Goal: Task Accomplishment & Management: Manage account settings

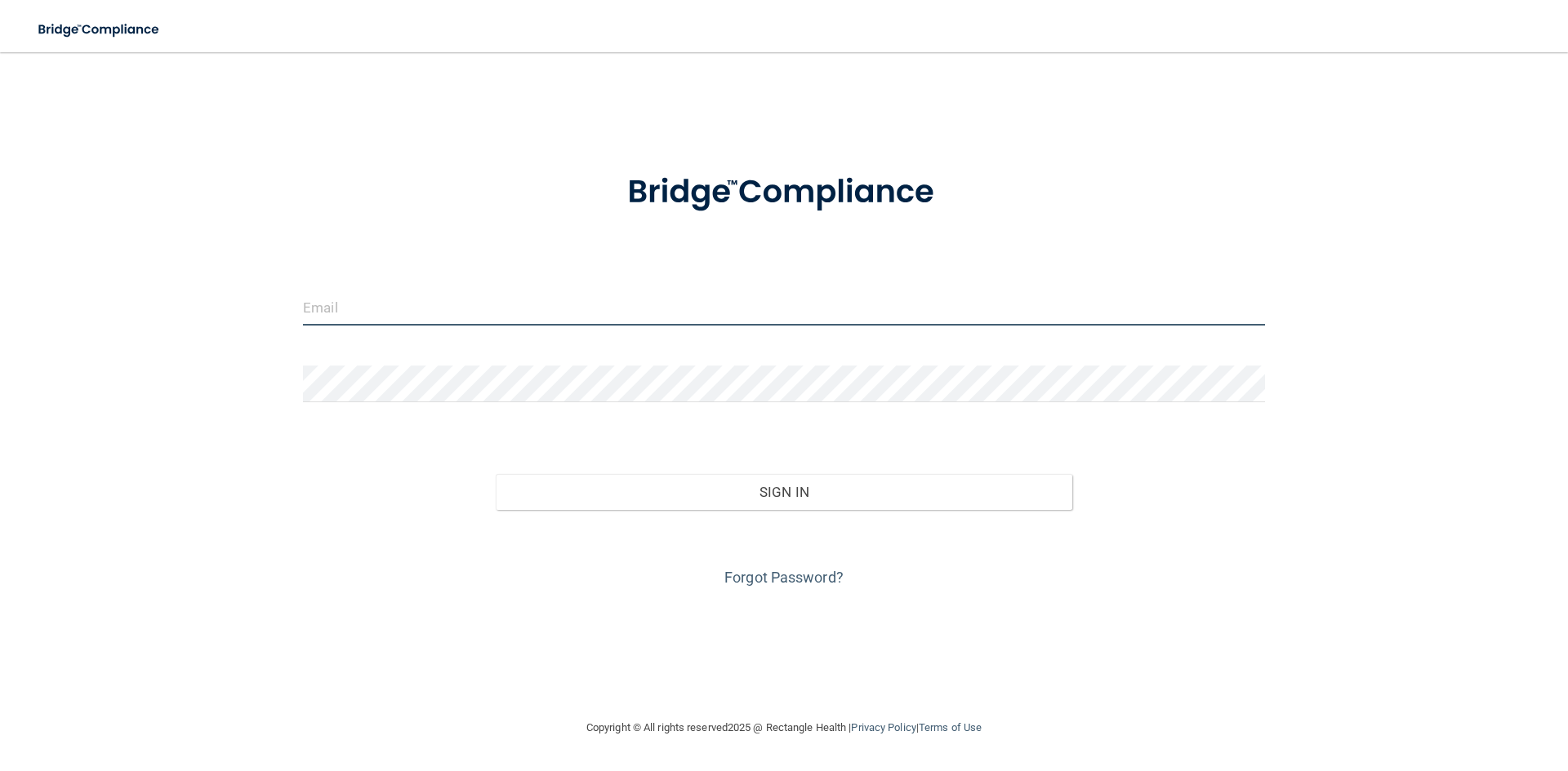
click at [396, 306] on input "email" at bounding box center [784, 307] width 963 height 36
type input "[PERSON_NAME][EMAIL_ADDRESS][DOMAIN_NAME]"
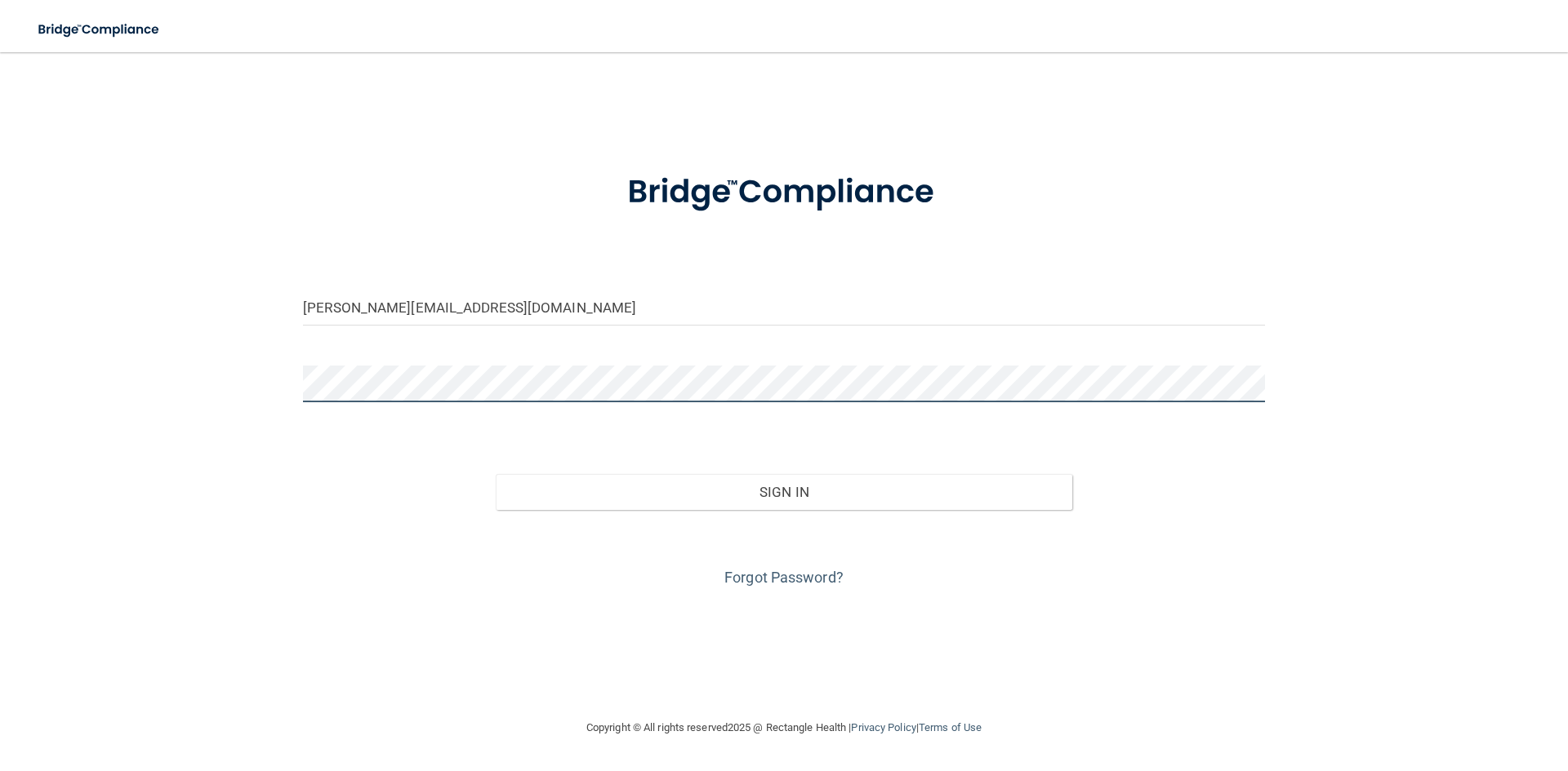
click at [496, 475] on button "Sign In" at bounding box center [784, 492] width 577 height 36
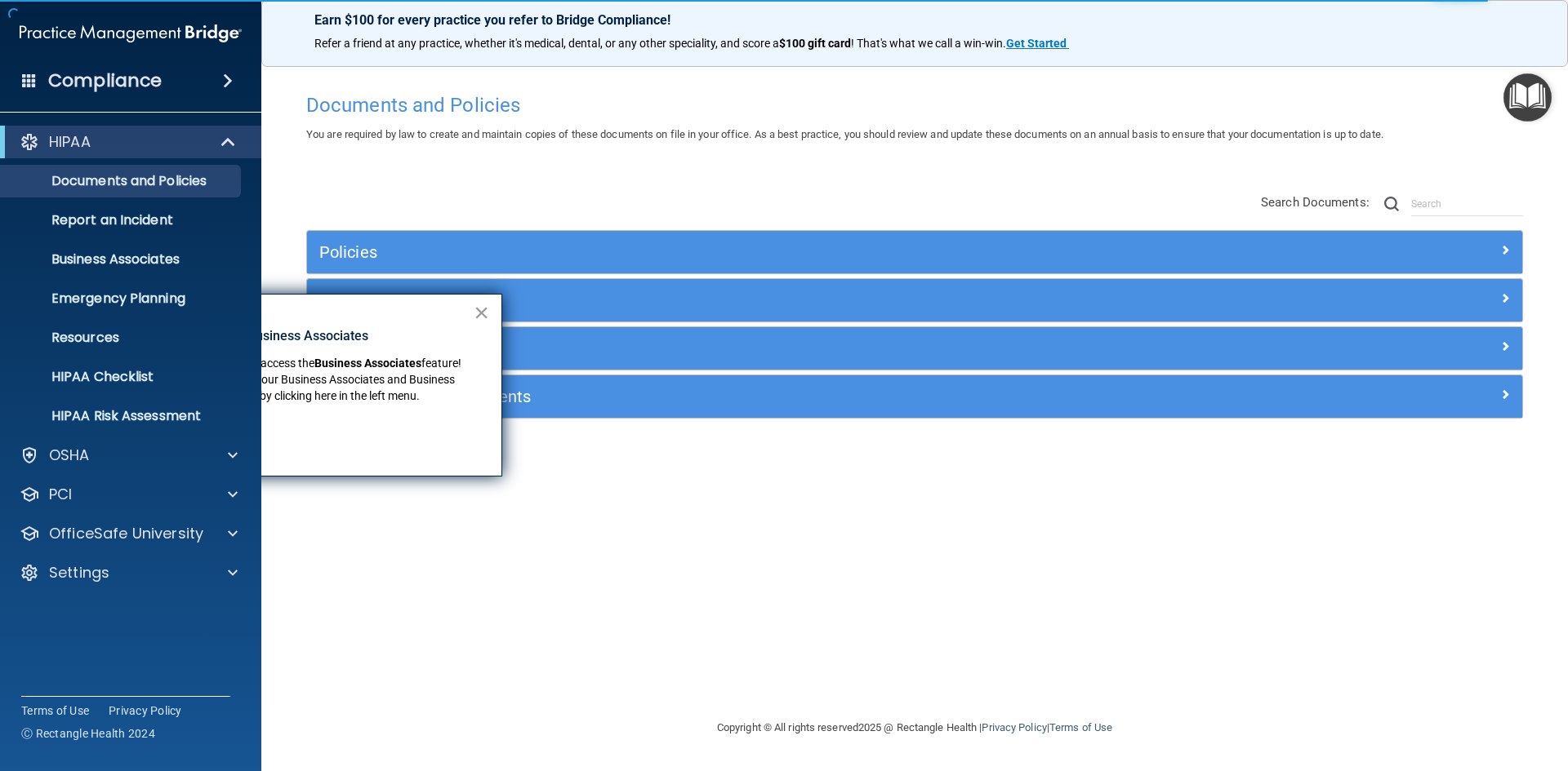
click at [478, 316] on button "×" at bounding box center [481, 312] width 16 height 26
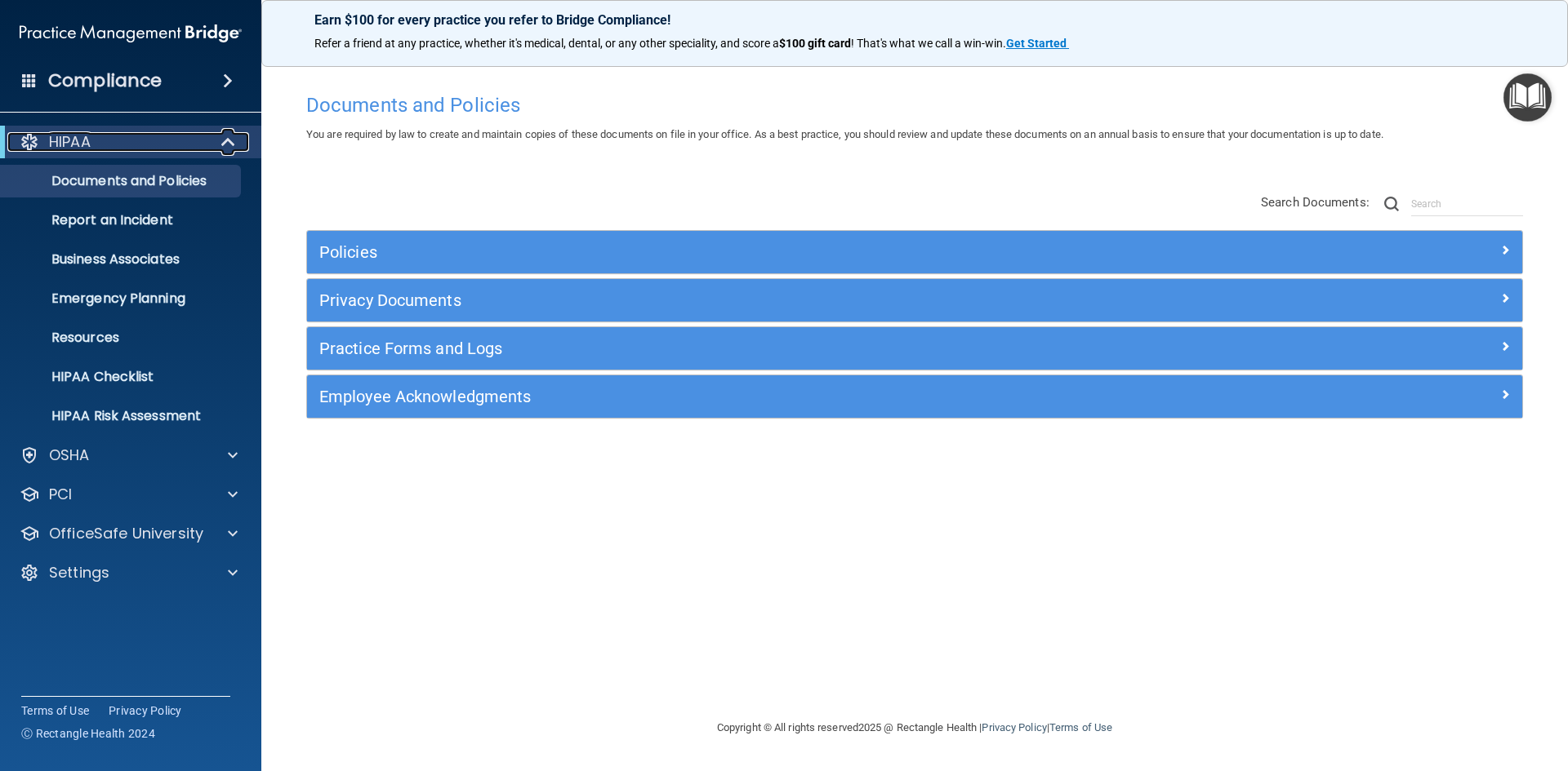
click at [145, 134] on div "HIPAA" at bounding box center [108, 142] width 201 height 20
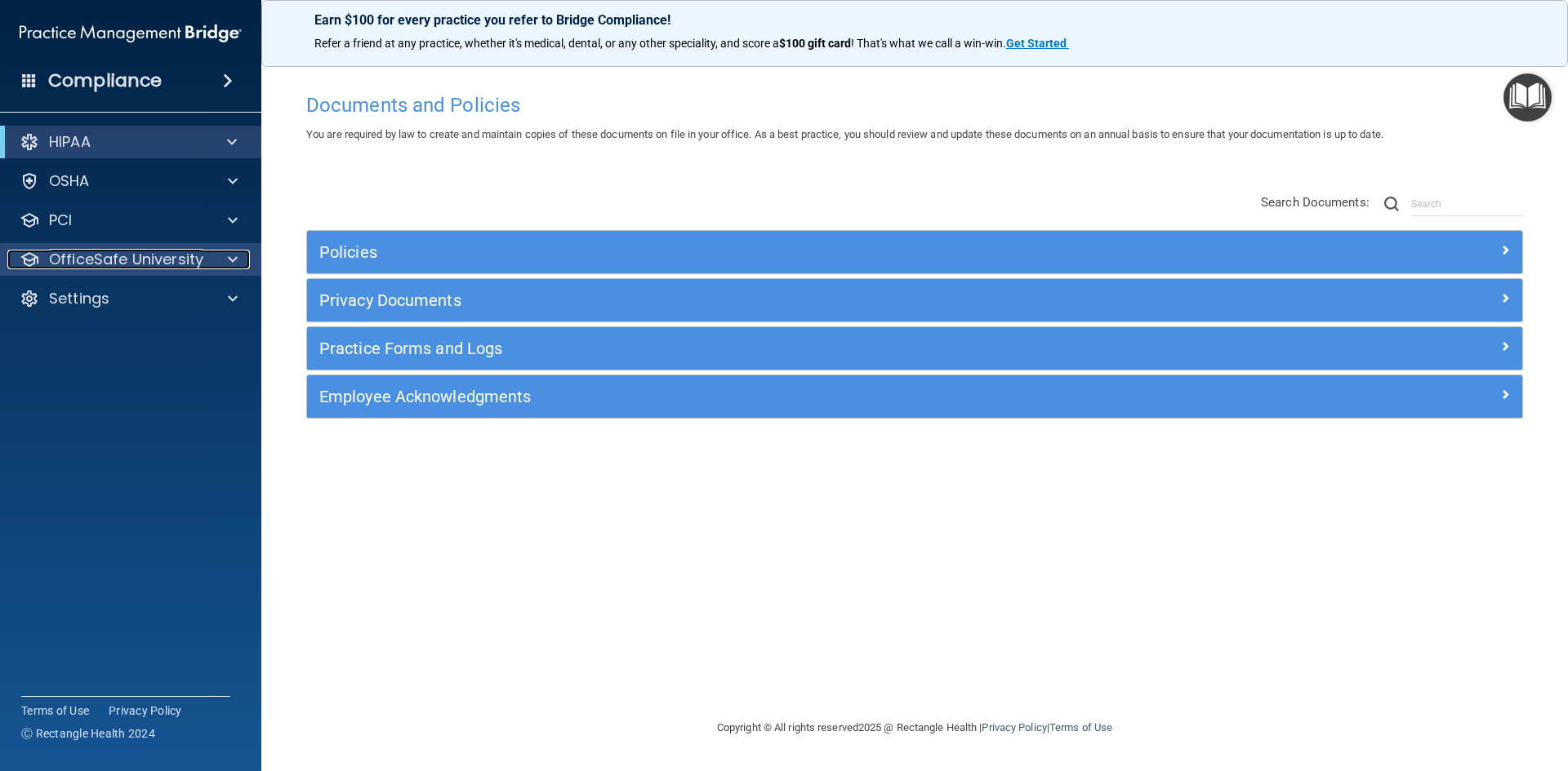
click at [141, 265] on p "OfficeSafe University" at bounding box center [126, 259] width 154 height 20
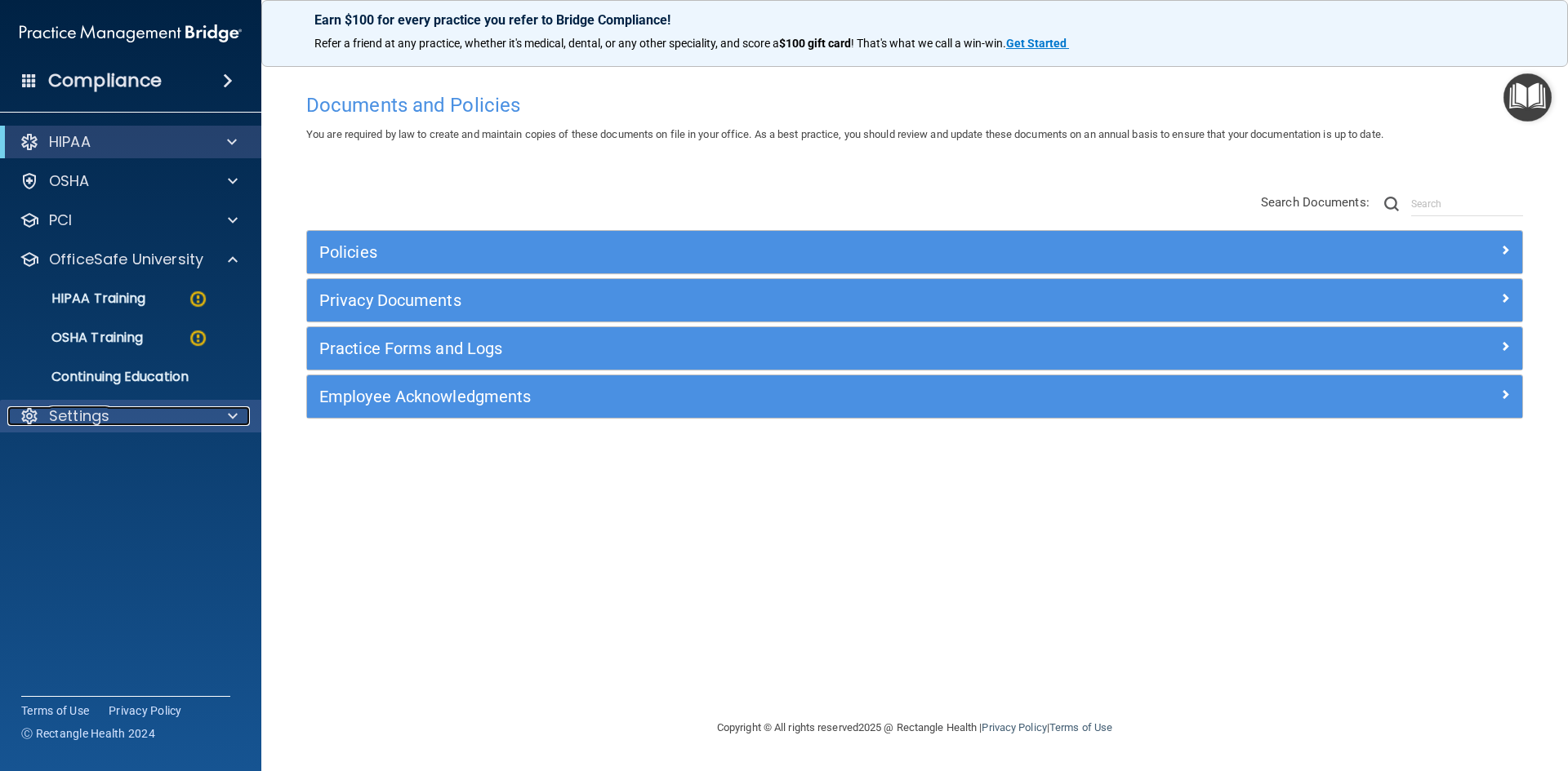
click at [108, 417] on p "Settings" at bounding box center [79, 416] width 61 height 20
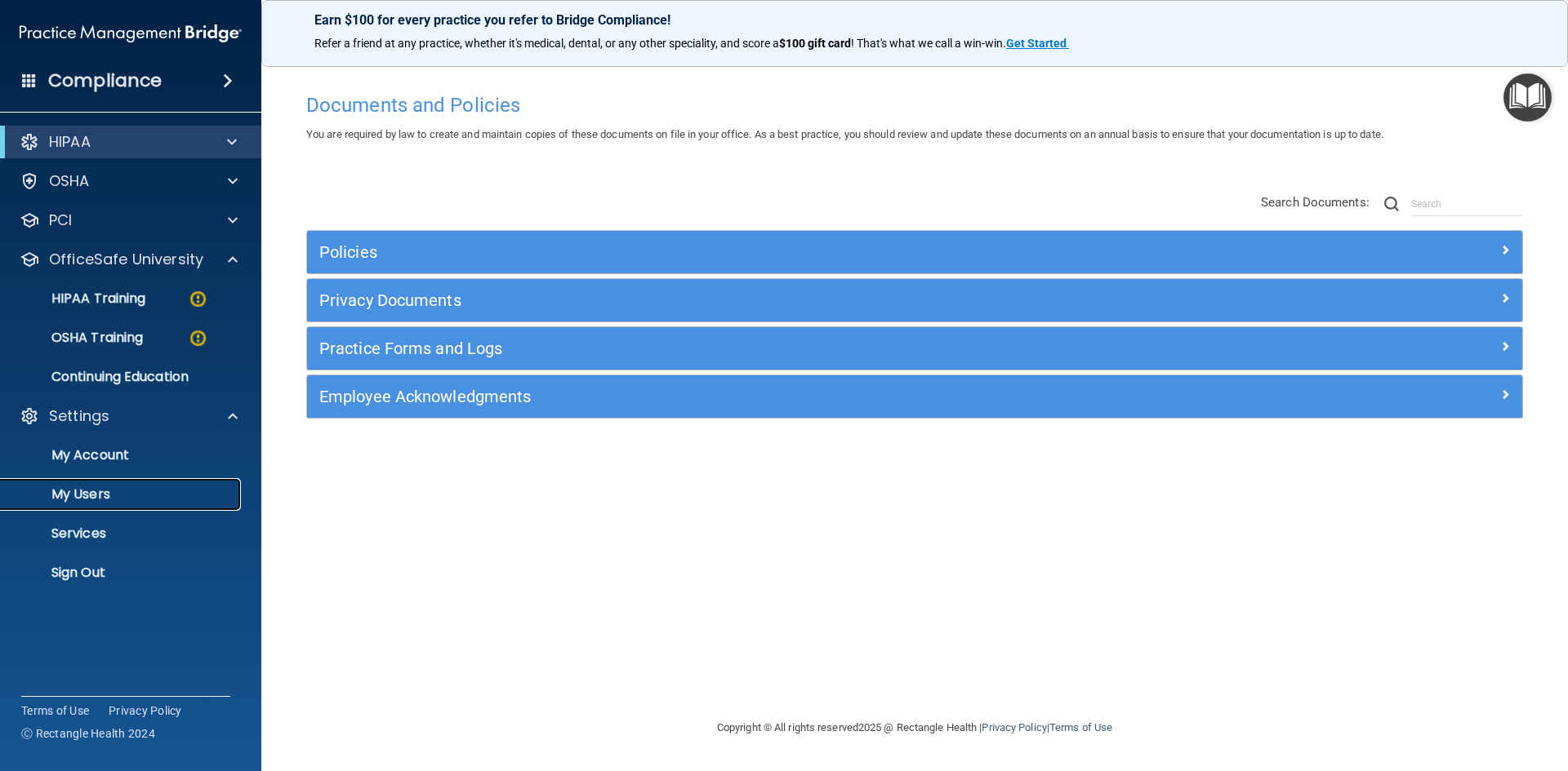
click at [106, 480] on link "My Users" at bounding box center [112, 494] width 257 height 33
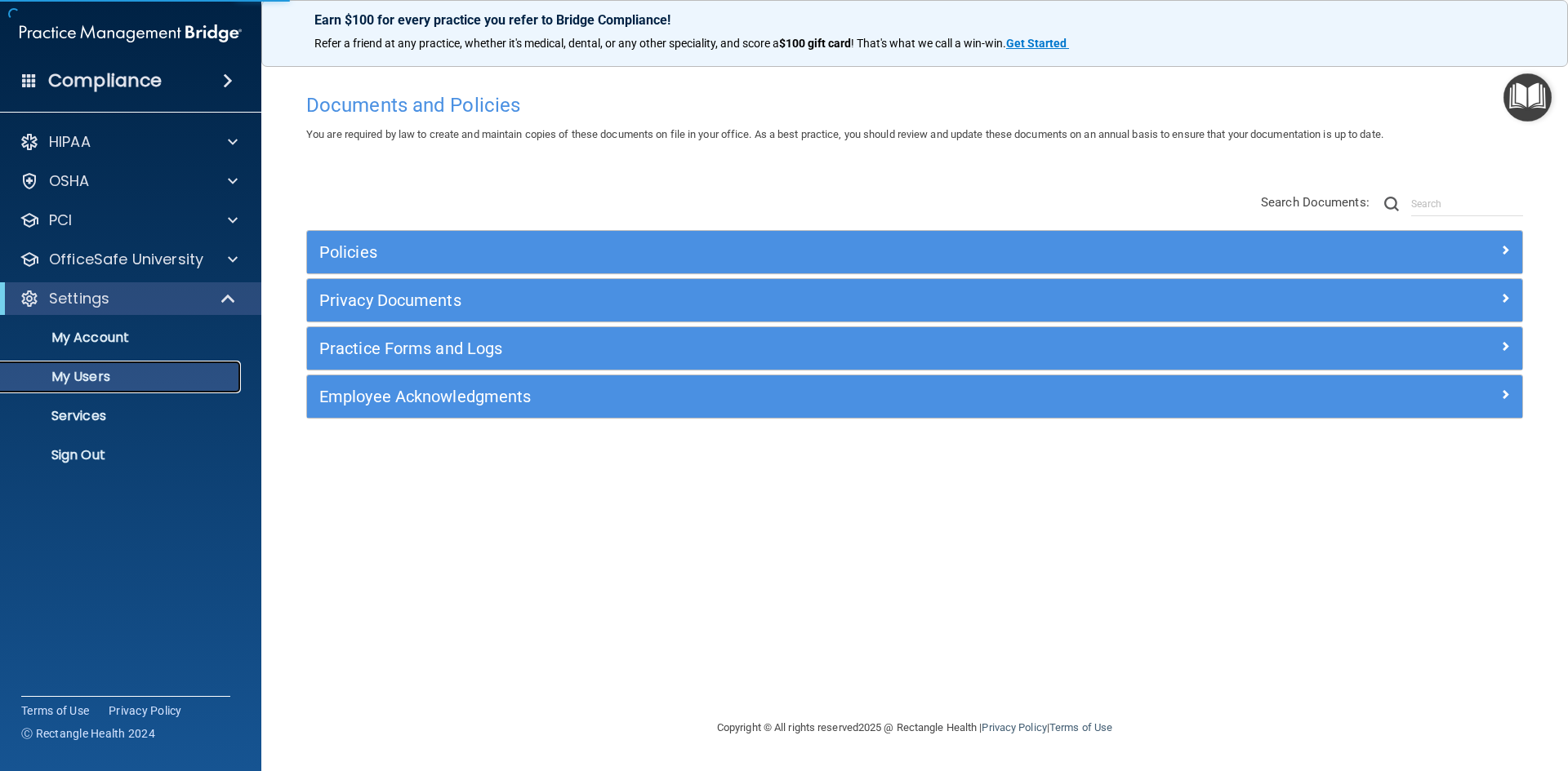
select select "20"
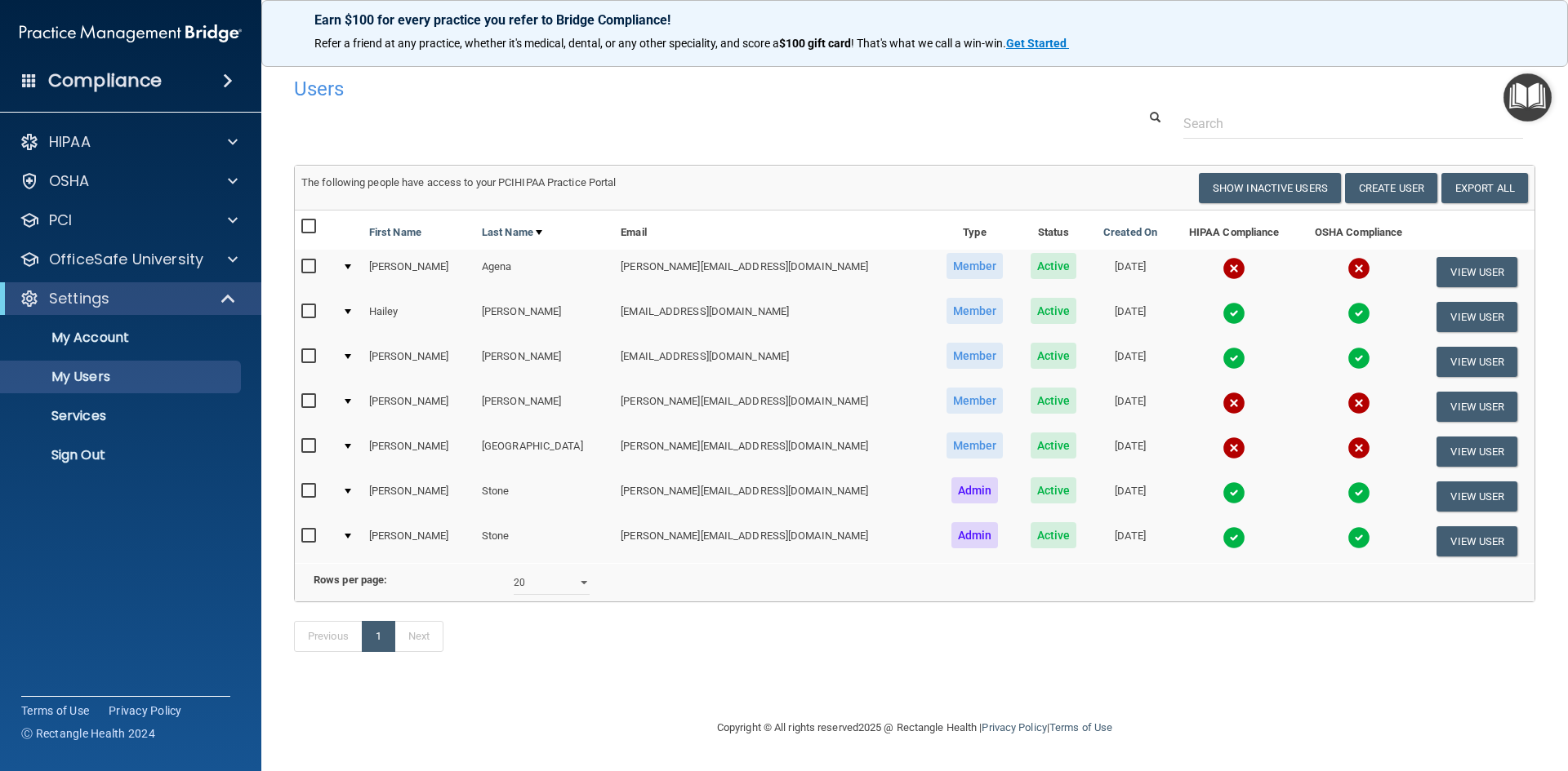
click at [307, 267] on input "checkbox" at bounding box center [311, 267] width 19 height 13
checkbox input "true"
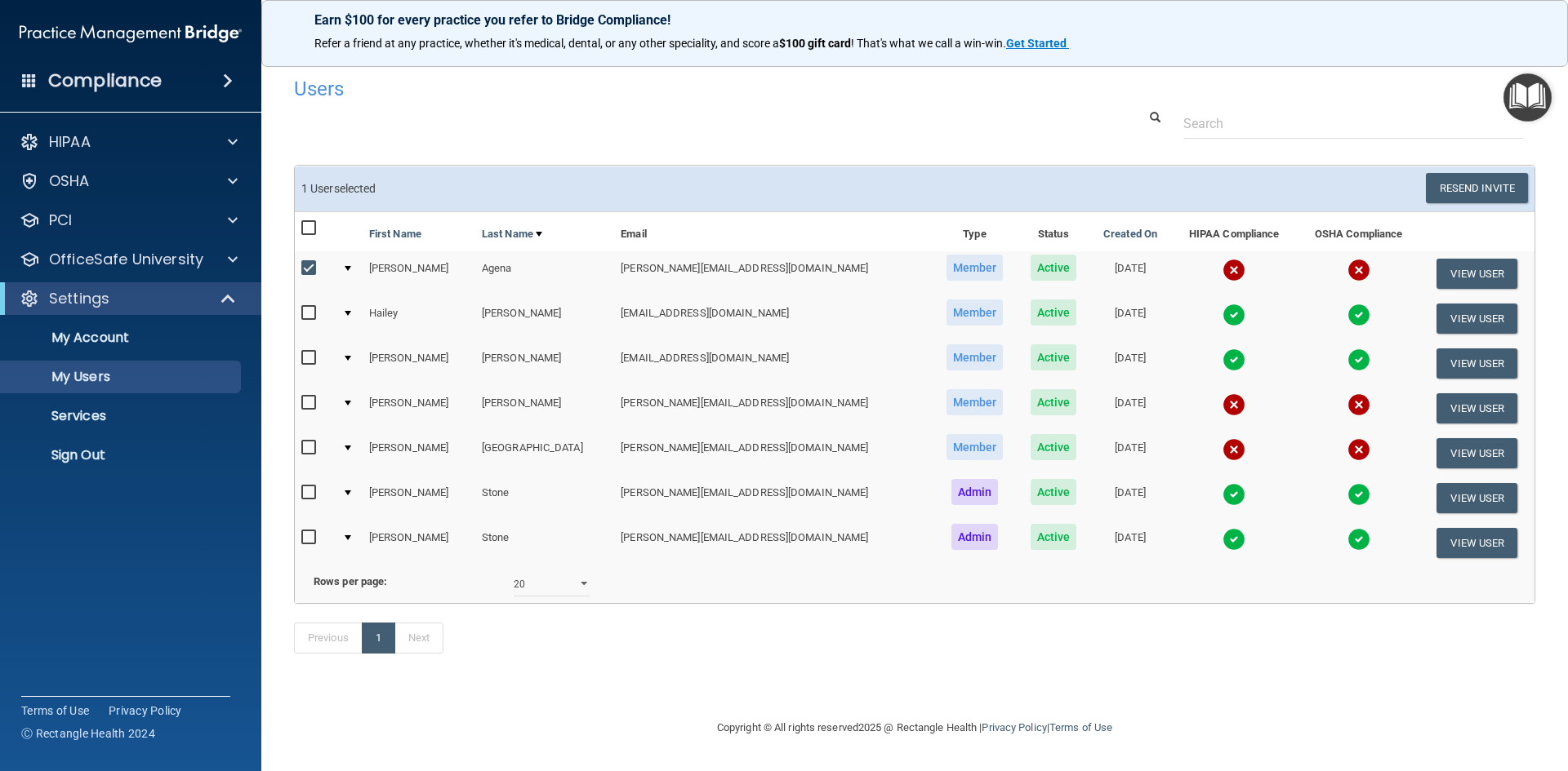
click at [308, 449] on input "checkbox" at bounding box center [311, 448] width 19 height 13
checkbox input "true"
click at [308, 540] on input "checkbox" at bounding box center [311, 538] width 19 height 13
checkbox input "true"
click at [307, 495] on input "checkbox" at bounding box center [311, 493] width 19 height 13
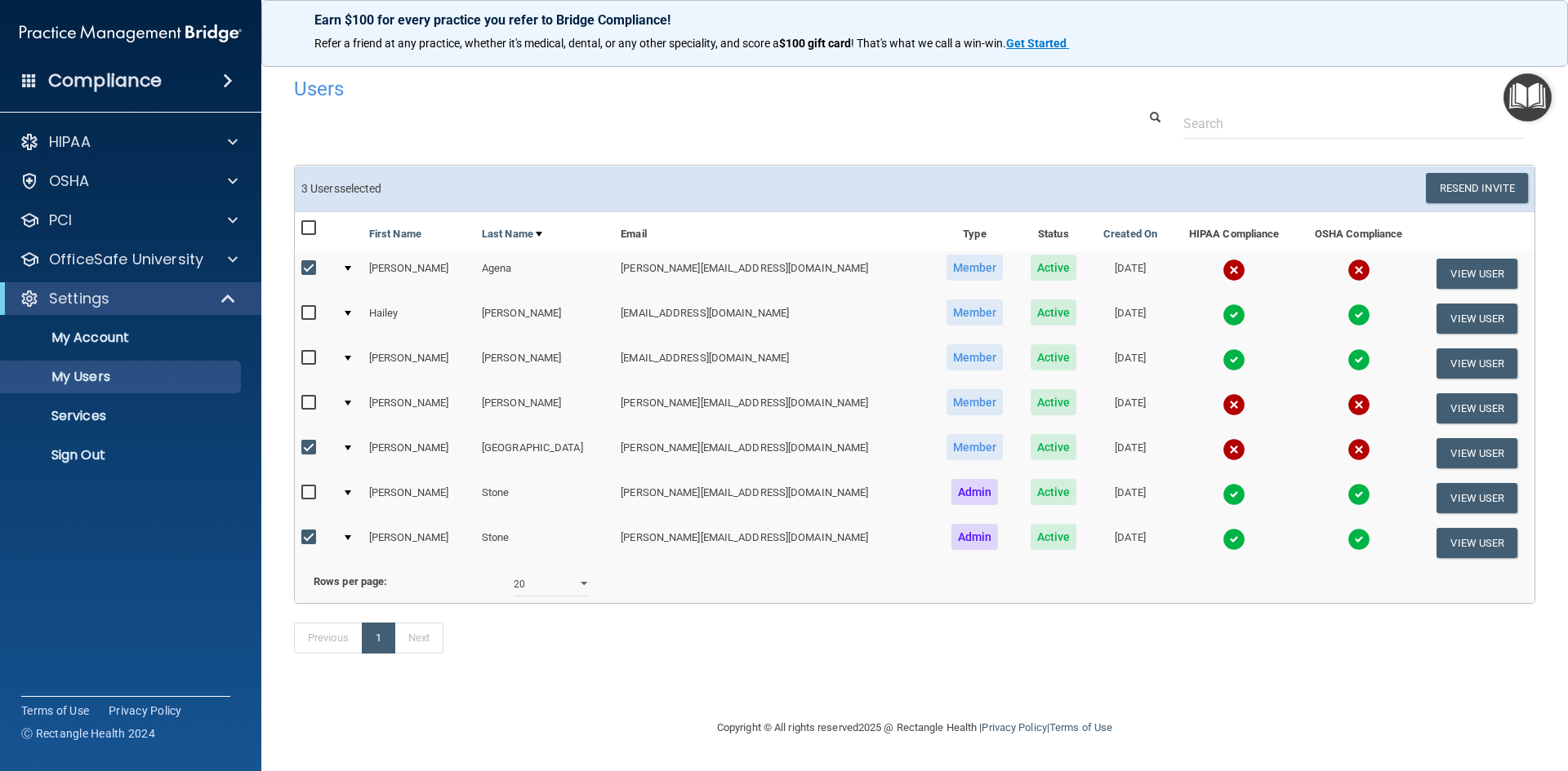
checkbox input "true"
click at [316, 262] on input "checkbox" at bounding box center [311, 268] width 19 height 13
checkbox input "false"
click at [307, 451] on input "checkbox" at bounding box center [311, 448] width 19 height 13
checkbox input "false"
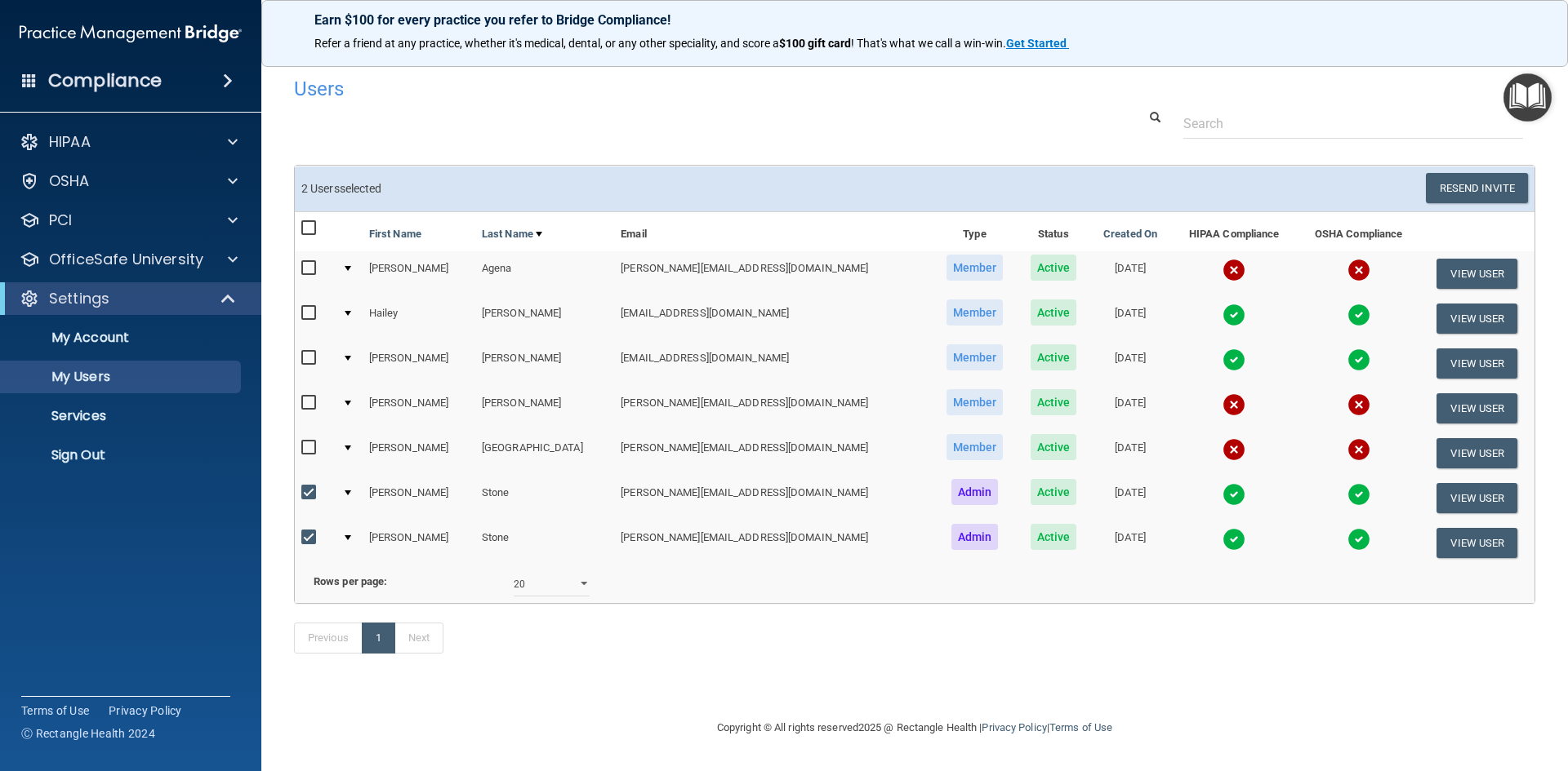
click at [301, 500] on label at bounding box center [312, 492] width 21 height 19
click at [301, 500] on input "checkbox" at bounding box center [311, 493] width 19 height 13
checkbox input "false"
click at [306, 537] on input "checkbox" at bounding box center [311, 538] width 19 height 13
checkbox input "false"
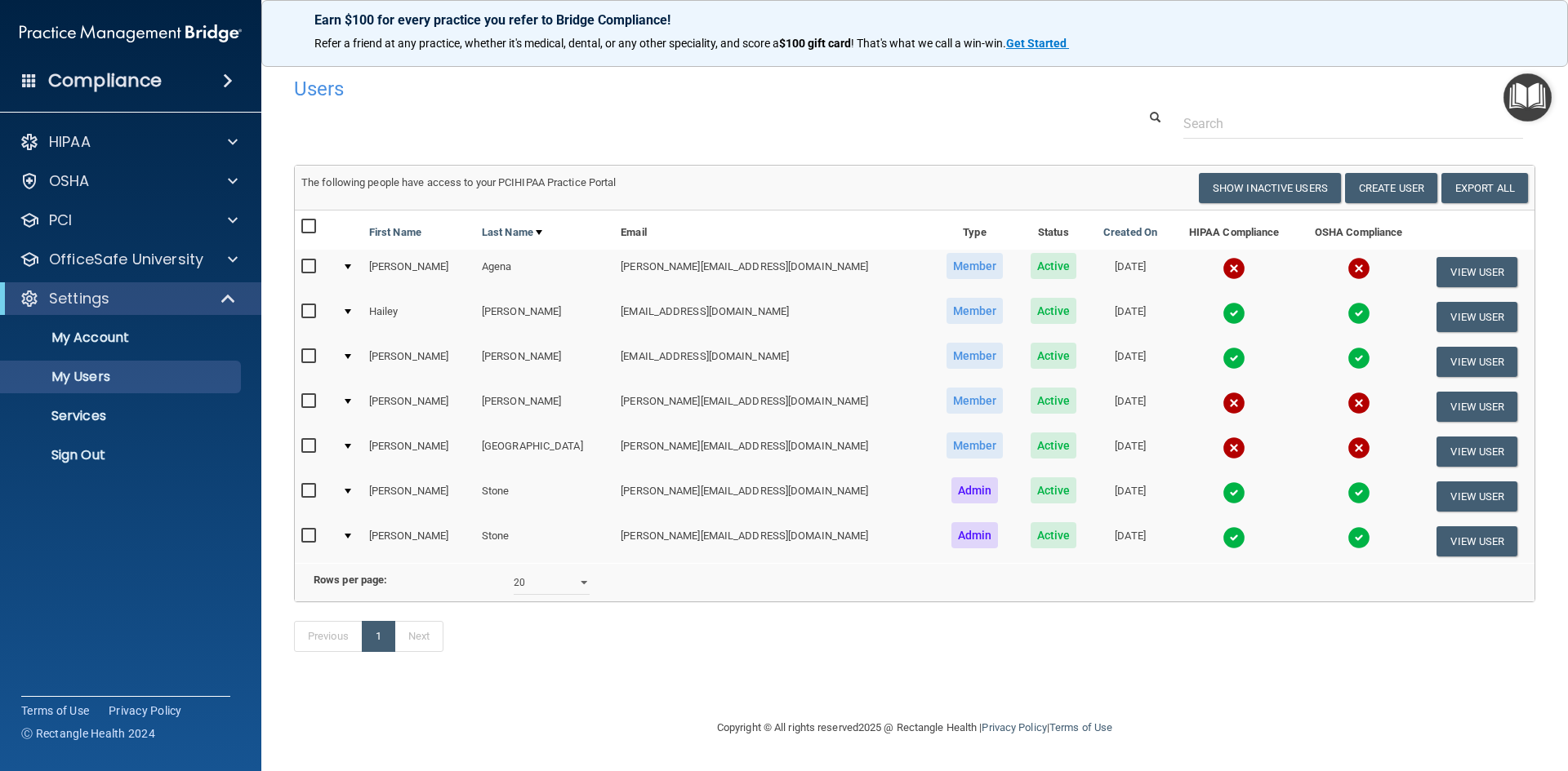
click at [347, 492] on td at bounding box center [349, 497] width 27 height 45
click at [352, 490] on div at bounding box center [348, 491] width 7 height 5
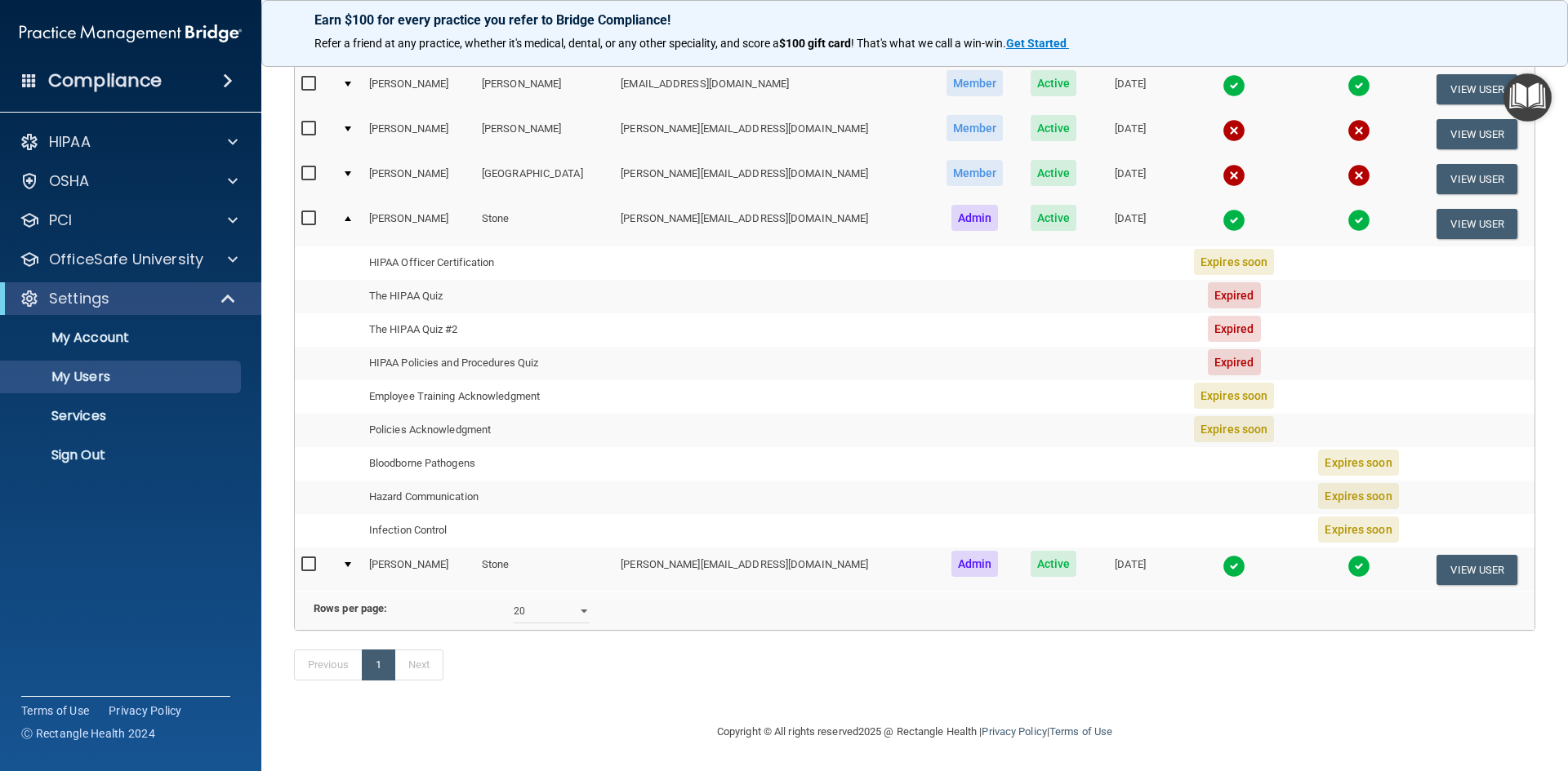
scroll to position [297, 0]
click at [311, 213] on input "checkbox" at bounding box center [311, 219] width 19 height 13
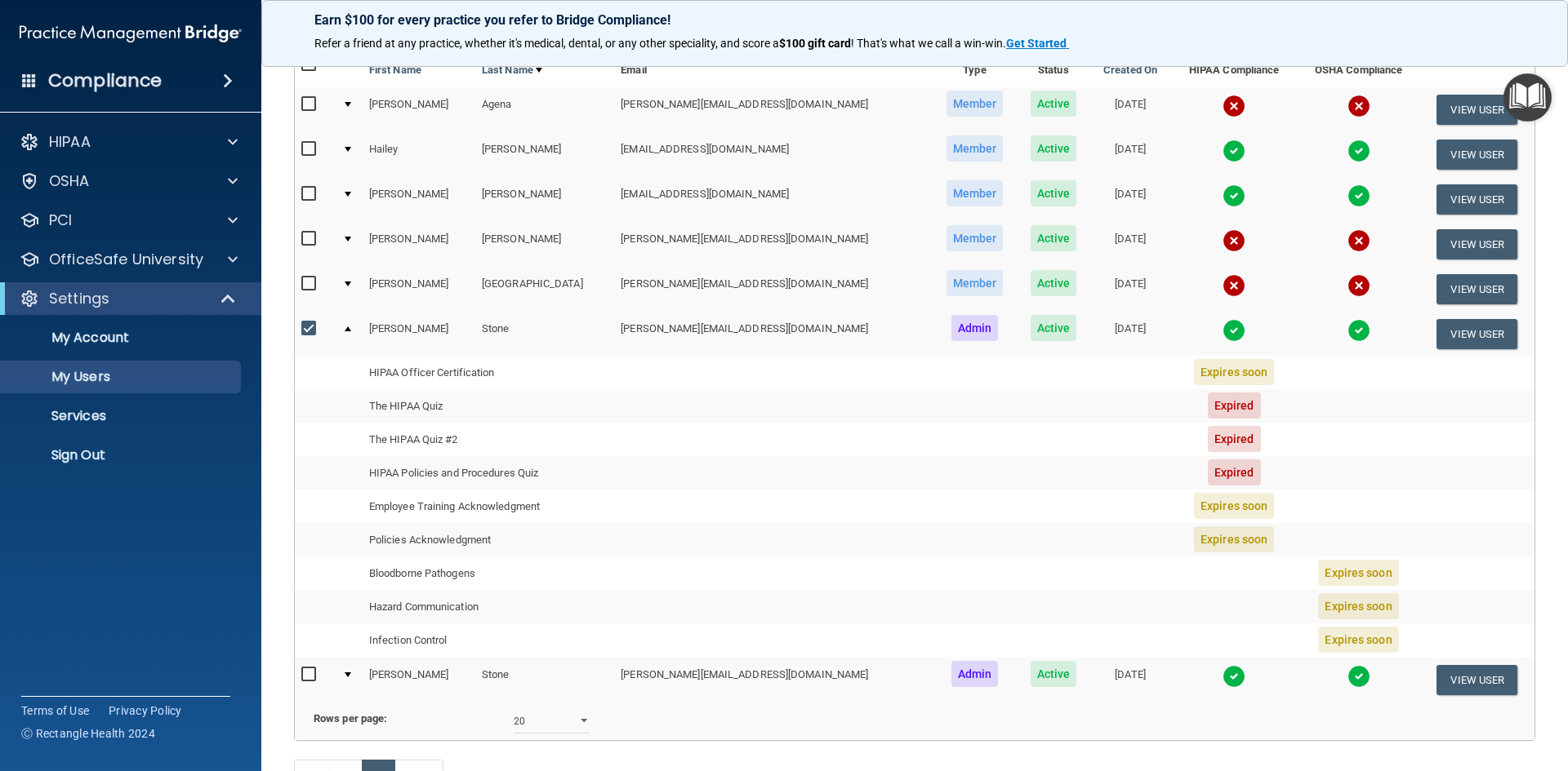
scroll to position [134, 0]
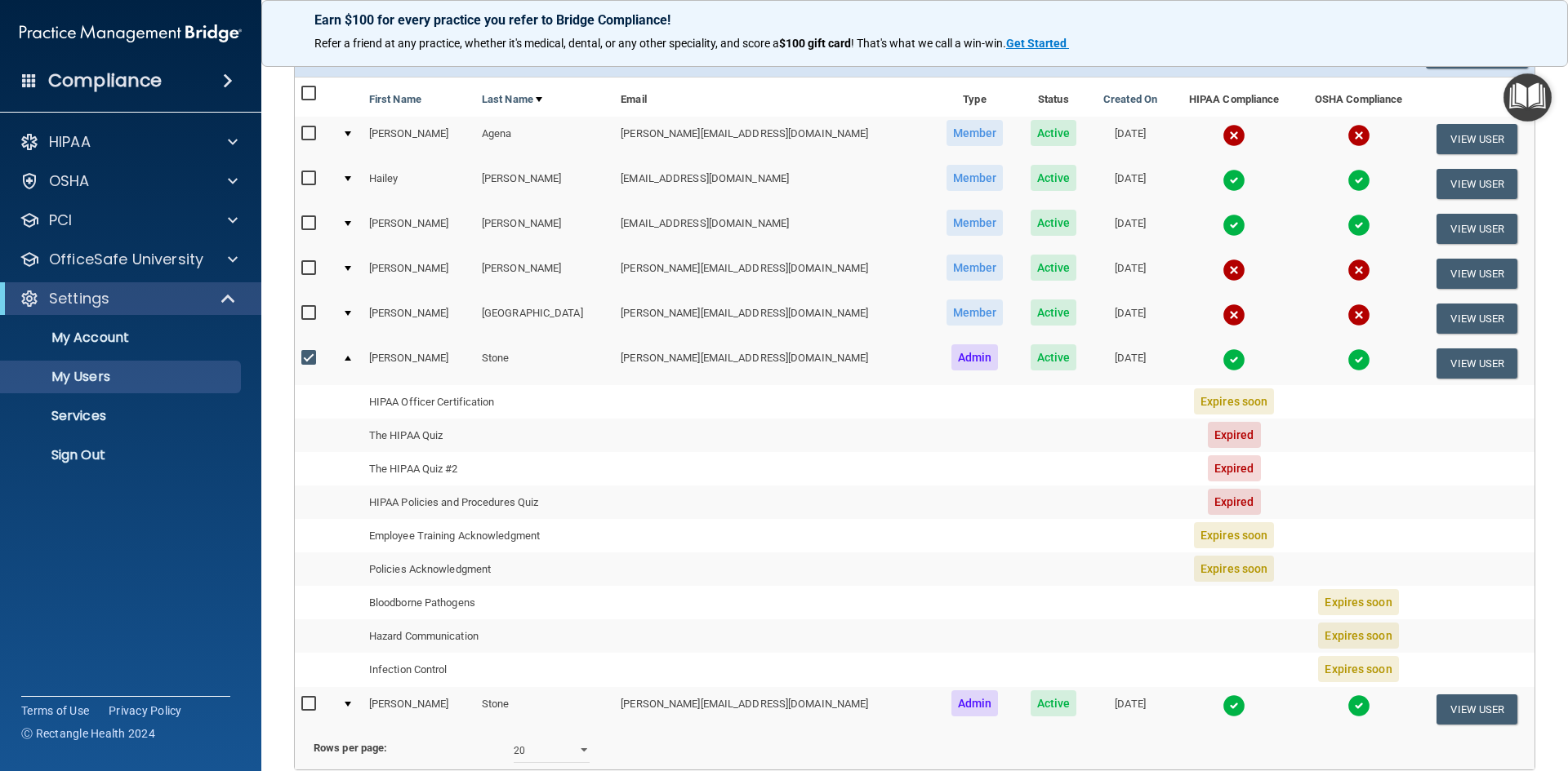
click at [314, 359] on input "checkbox" at bounding box center [311, 358] width 19 height 13
checkbox input "false"
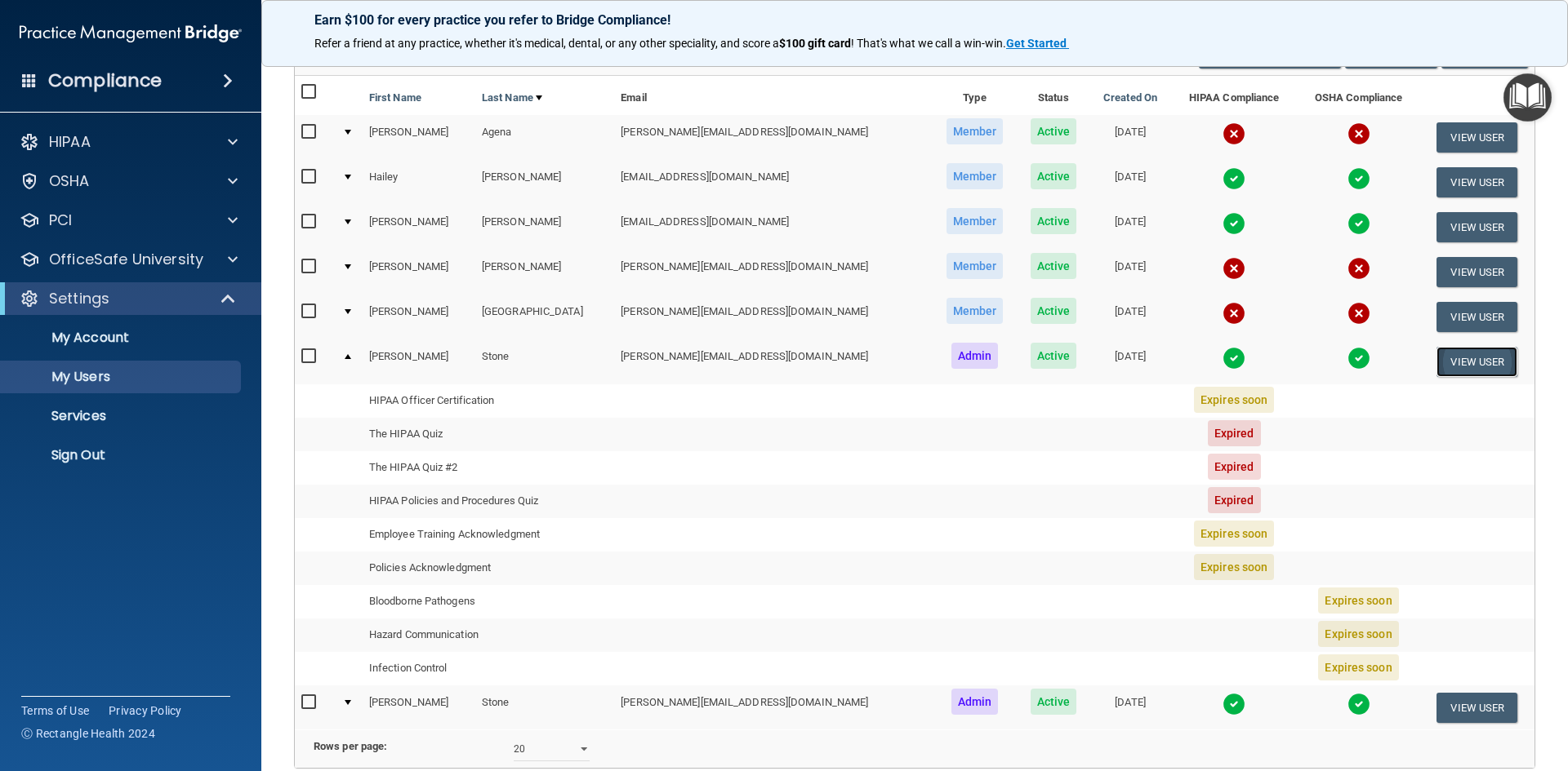
click at [1445, 361] on button "View User" at bounding box center [1477, 362] width 81 height 30
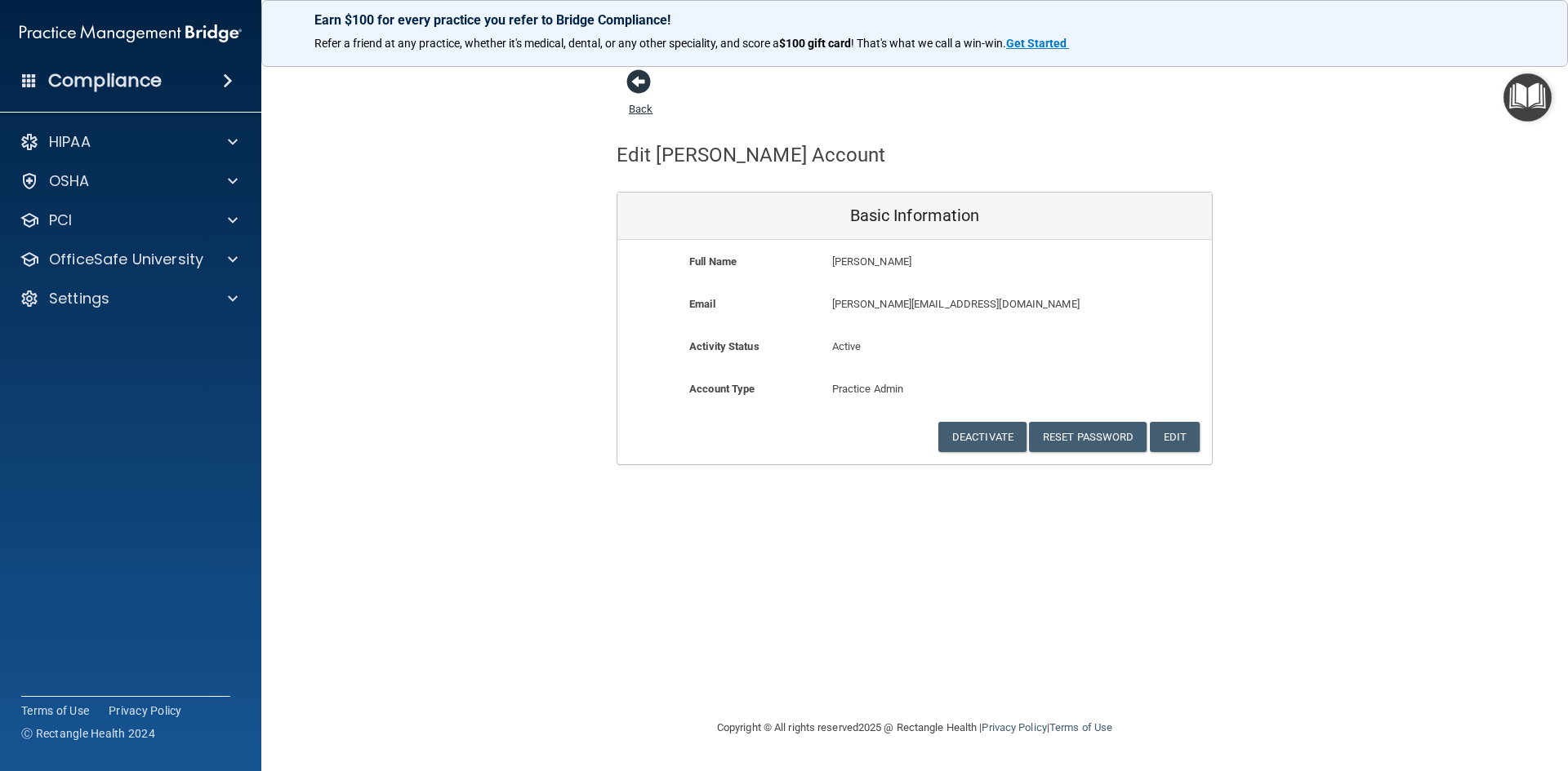
click at [645, 87] on span at bounding box center [639, 81] width 24 height 24
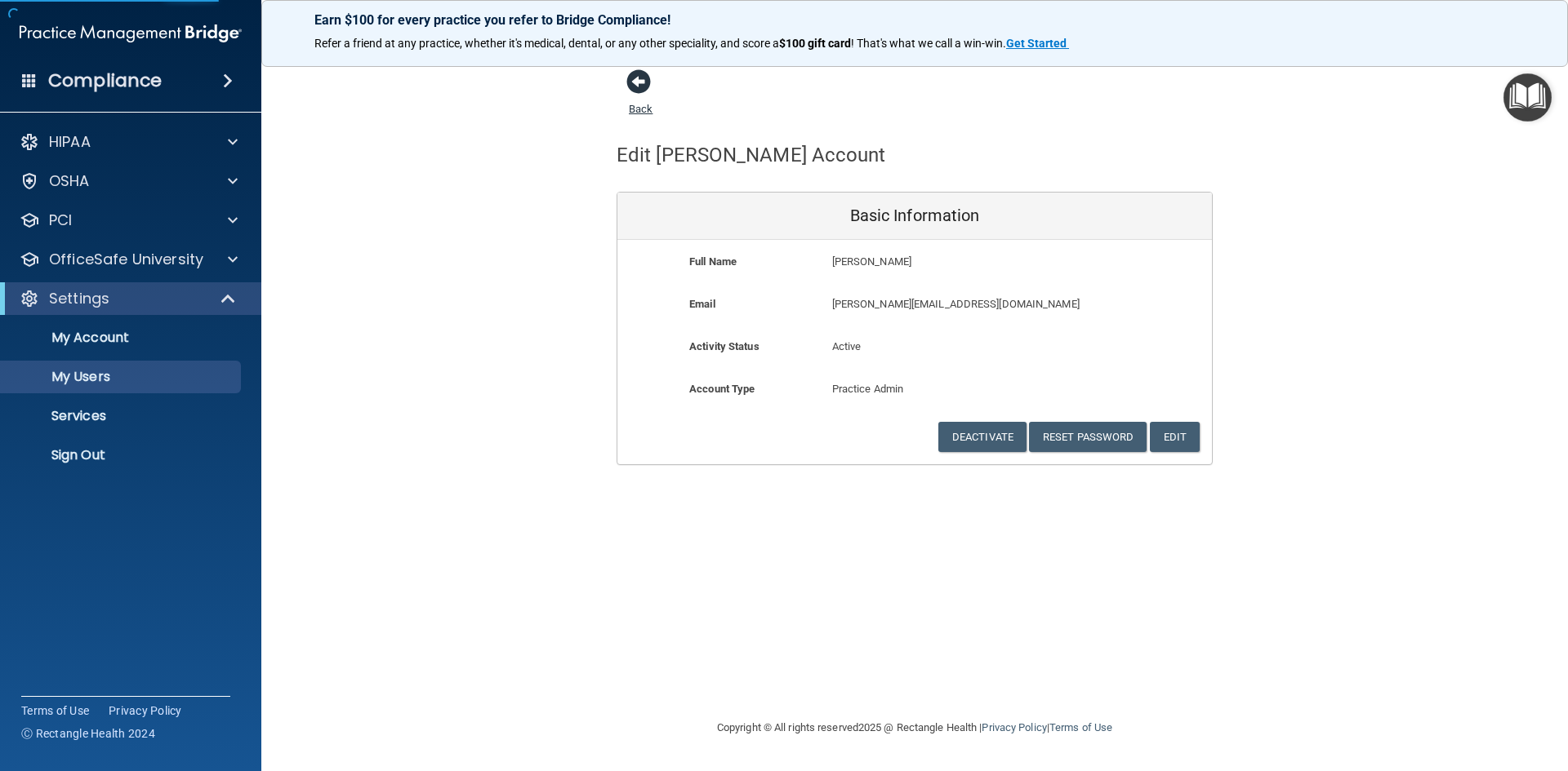
select select "20"
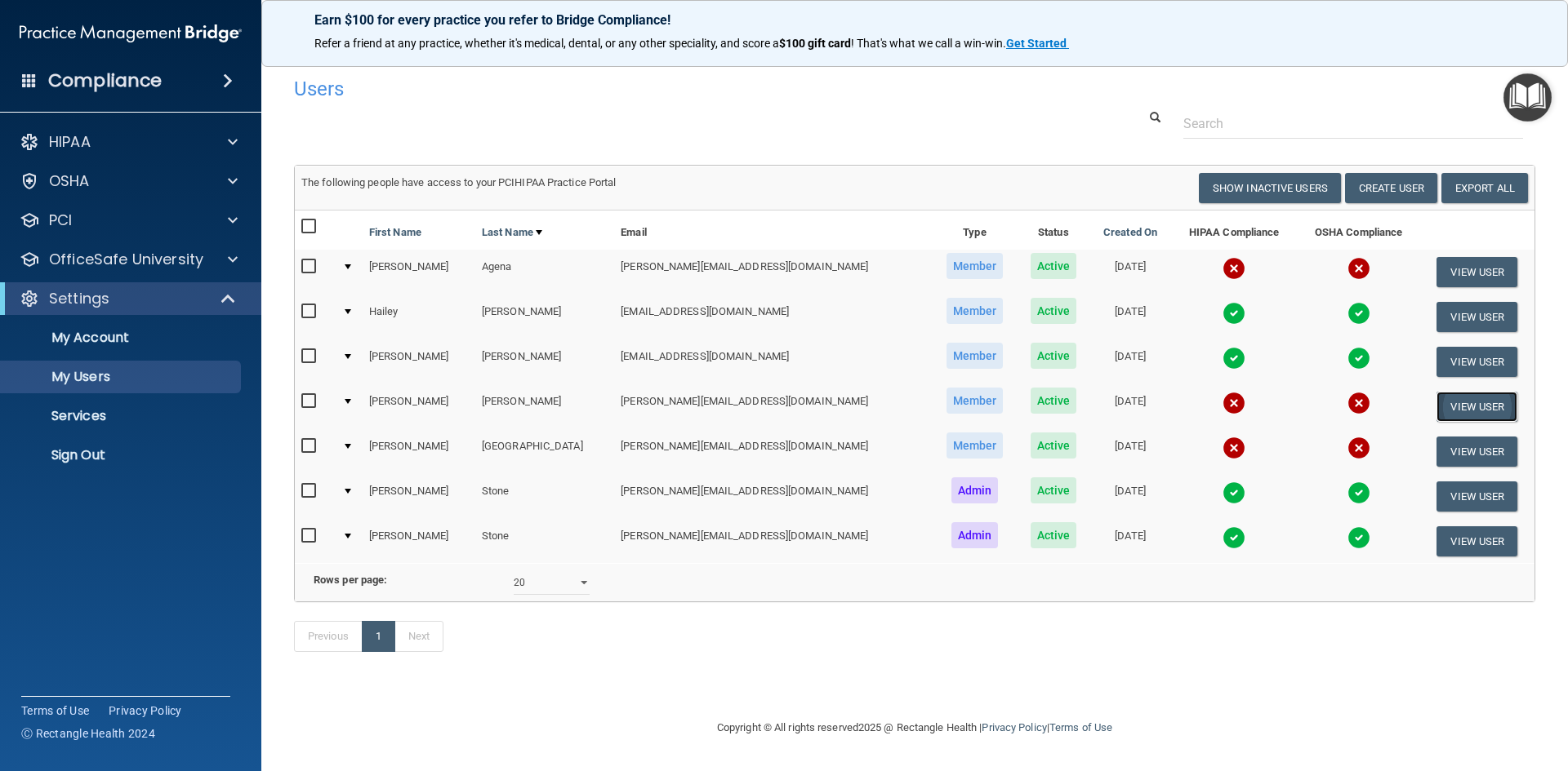
click at [1481, 401] on button "View User" at bounding box center [1477, 406] width 81 height 30
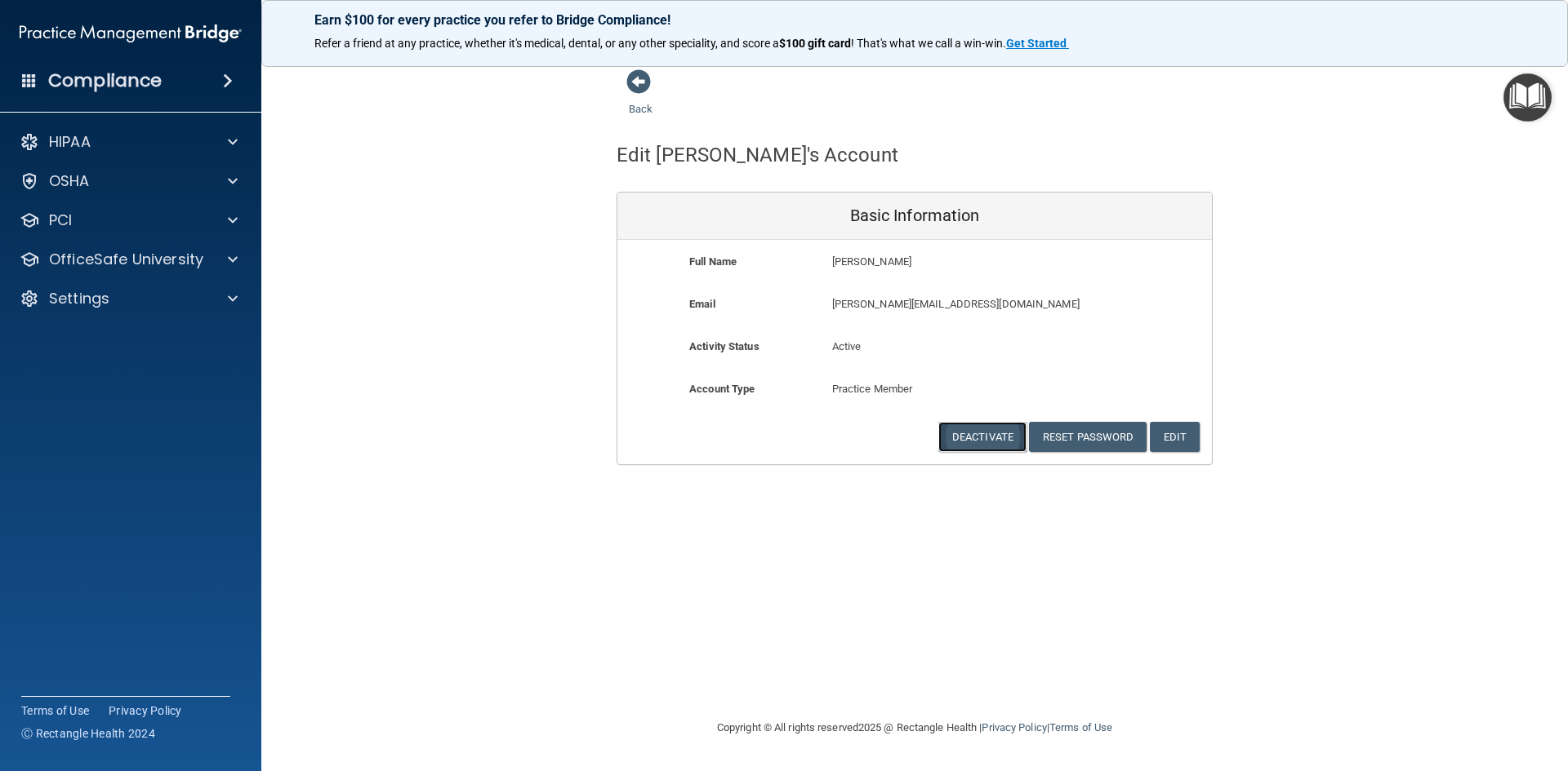
click at [978, 441] on button "Deactivate" at bounding box center [982, 437] width 89 height 30
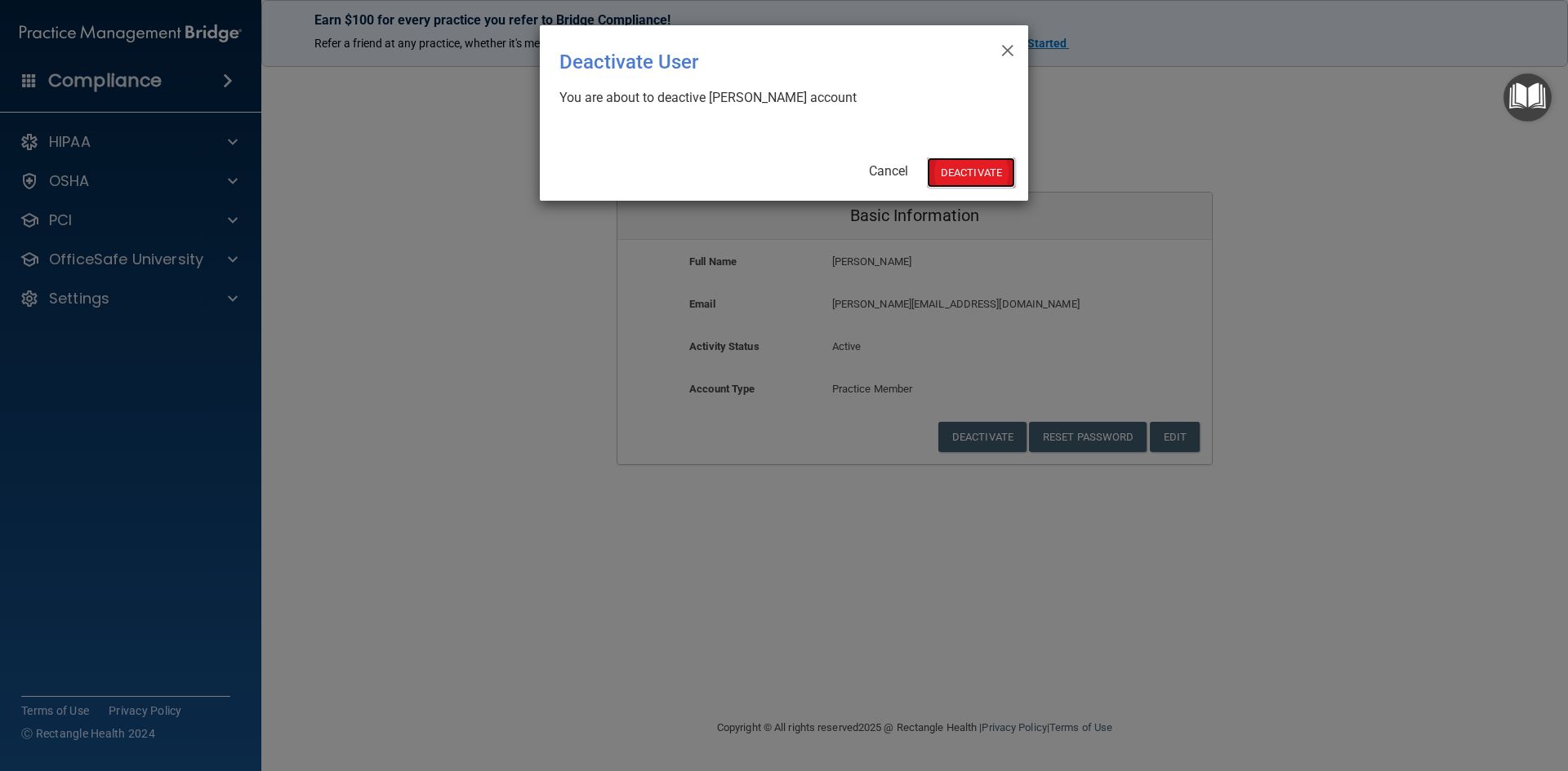
click at [985, 181] on button "Deactivate" at bounding box center [971, 172] width 89 height 30
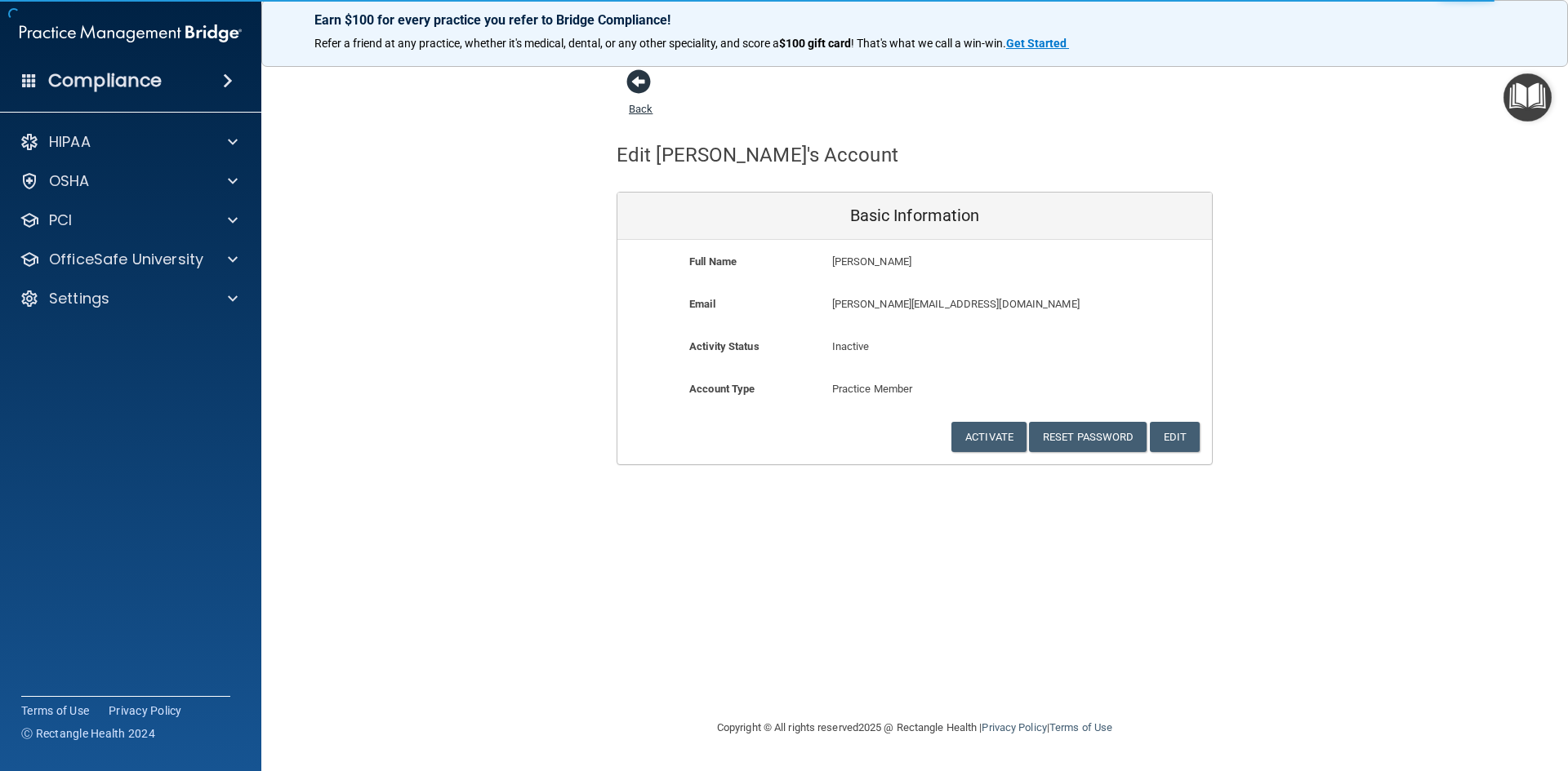
click at [637, 75] on span at bounding box center [639, 81] width 24 height 24
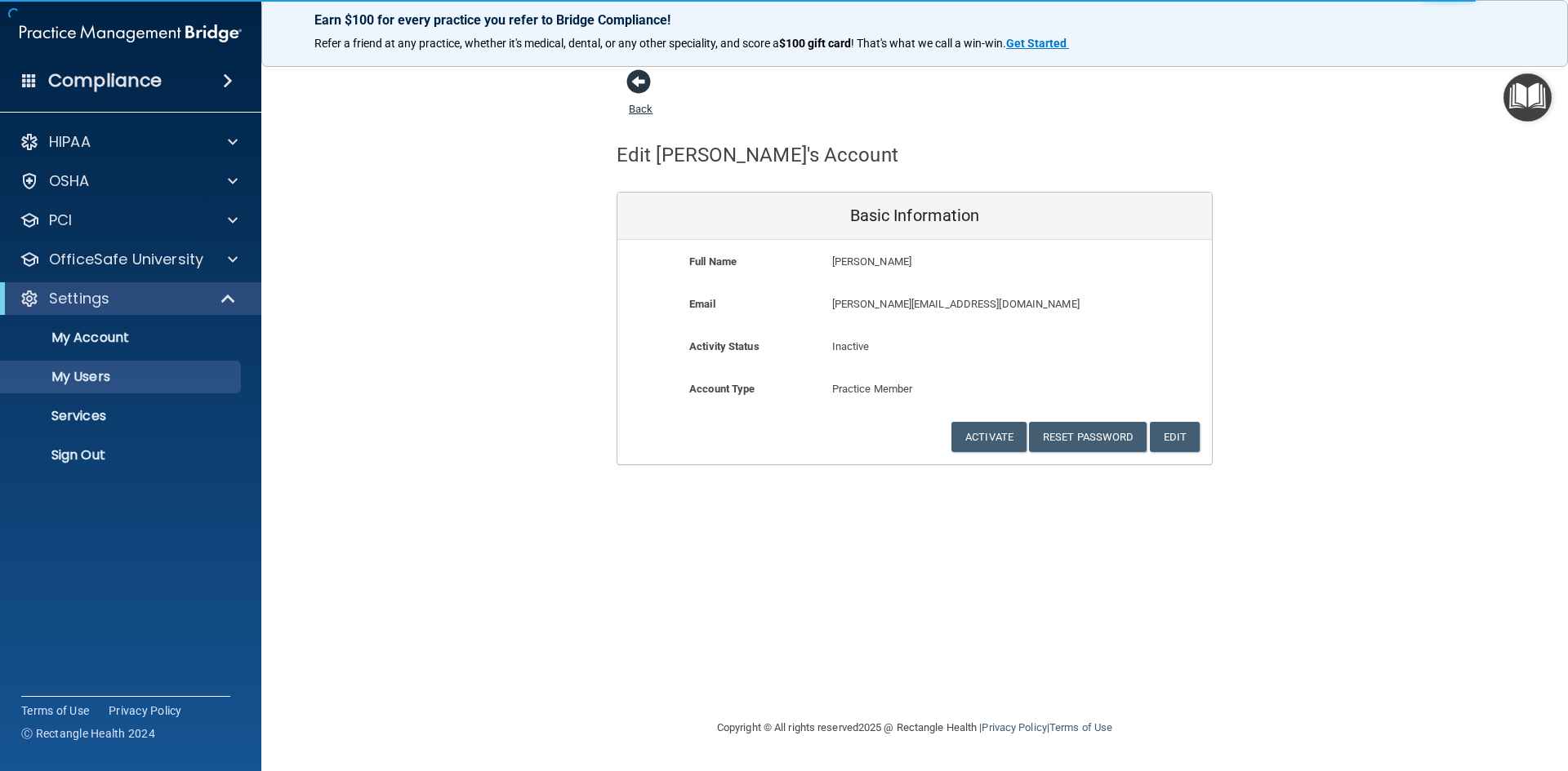
select select "20"
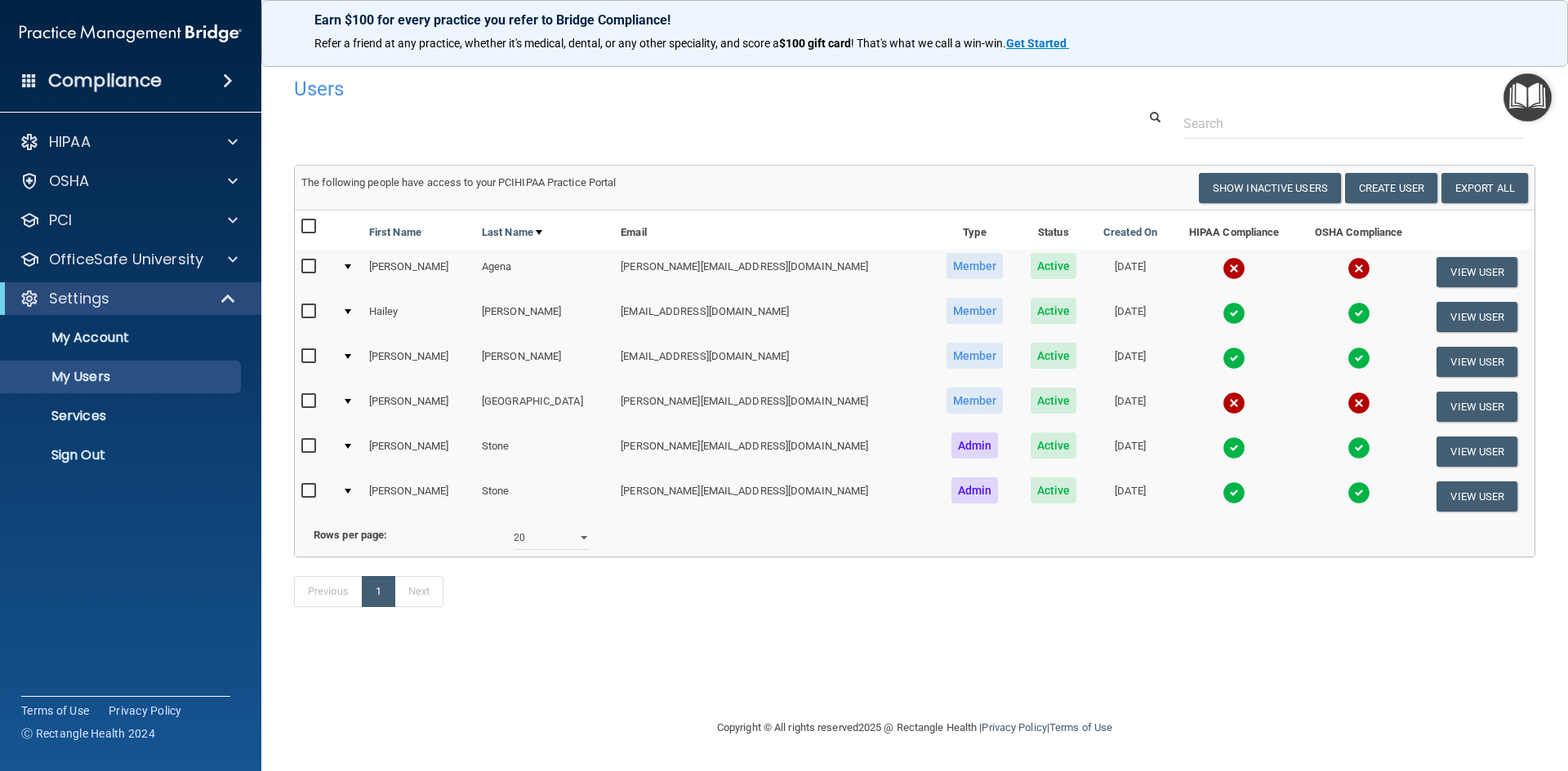
click at [311, 447] on input "checkbox" at bounding box center [311, 447] width 19 height 13
checkbox input "true"
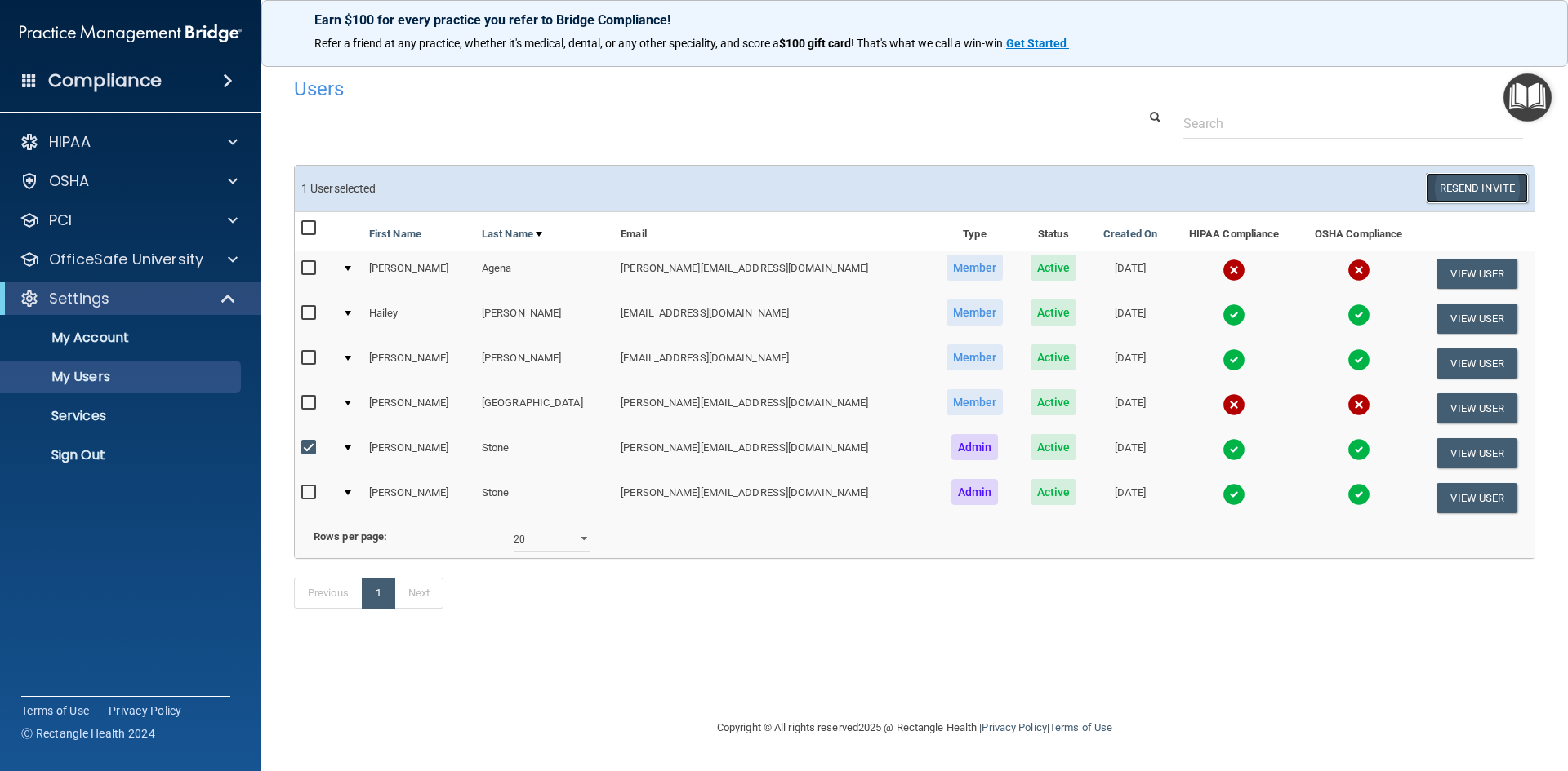
click at [1520, 195] on button "Resend Invite" at bounding box center [1477, 188] width 102 height 30
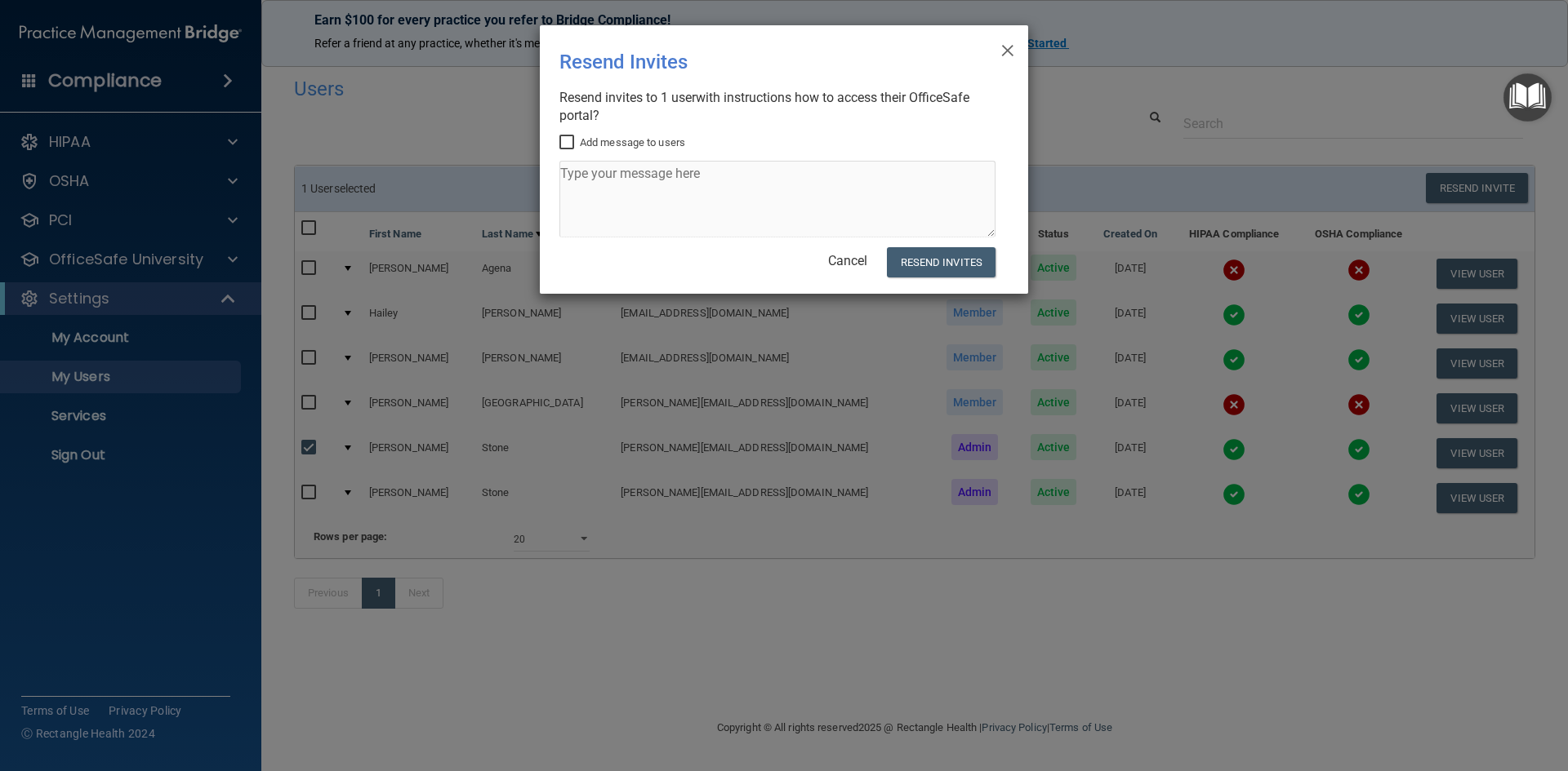
click at [562, 141] on input "Add message to users" at bounding box center [569, 143] width 19 height 13
checkbox input "true"
click at [604, 178] on textarea at bounding box center [778, 200] width 437 height 76
click at [601, 180] on textarea at bounding box center [778, 200] width 437 height 76
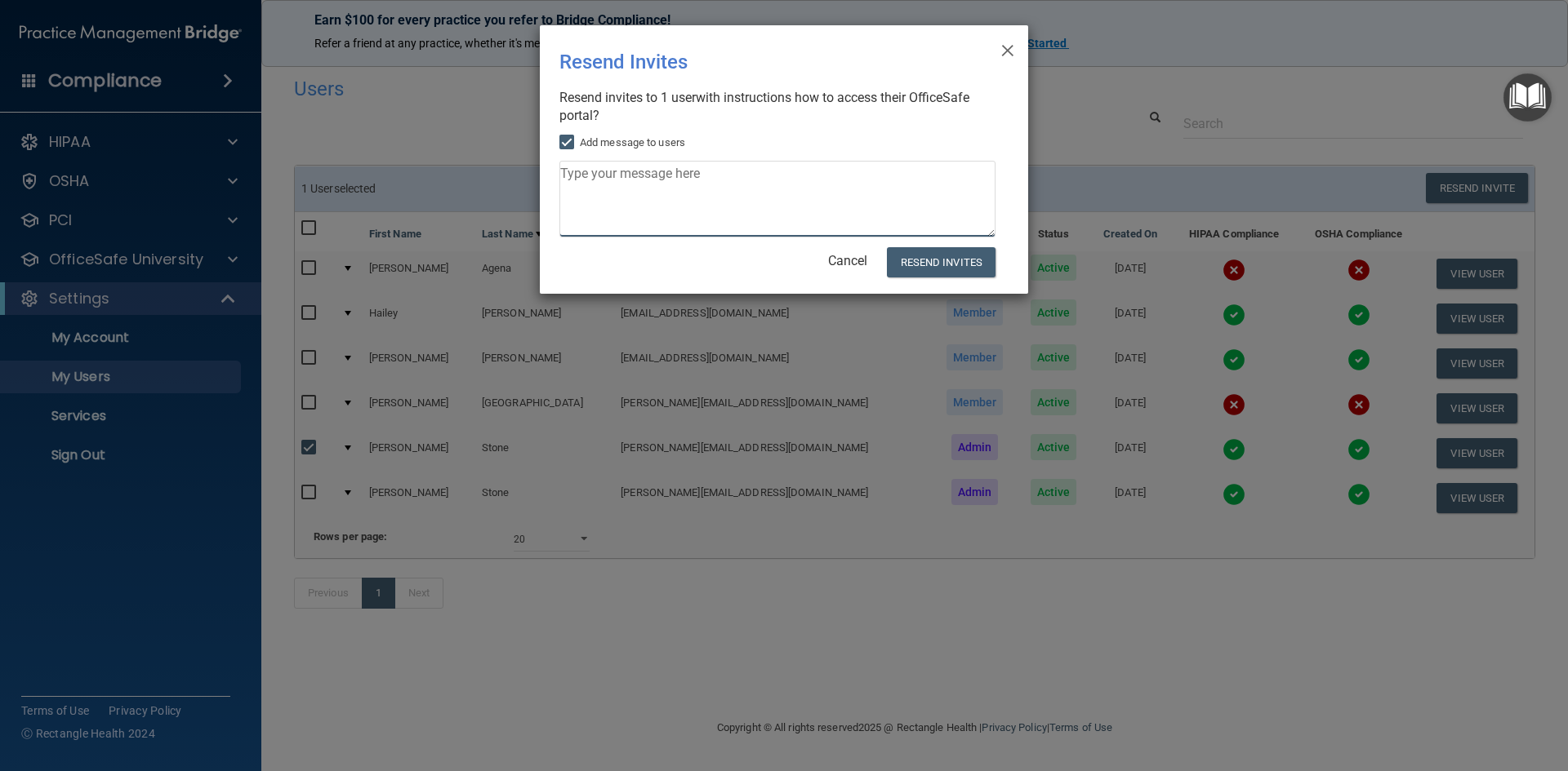
click at [600, 179] on textarea at bounding box center [778, 200] width 437 height 76
click at [599, 179] on textarea at bounding box center [778, 200] width 437 height 76
type textarea "Time to complete your annual training"
click at [936, 259] on button "Resend Invites" at bounding box center [941, 262] width 108 height 30
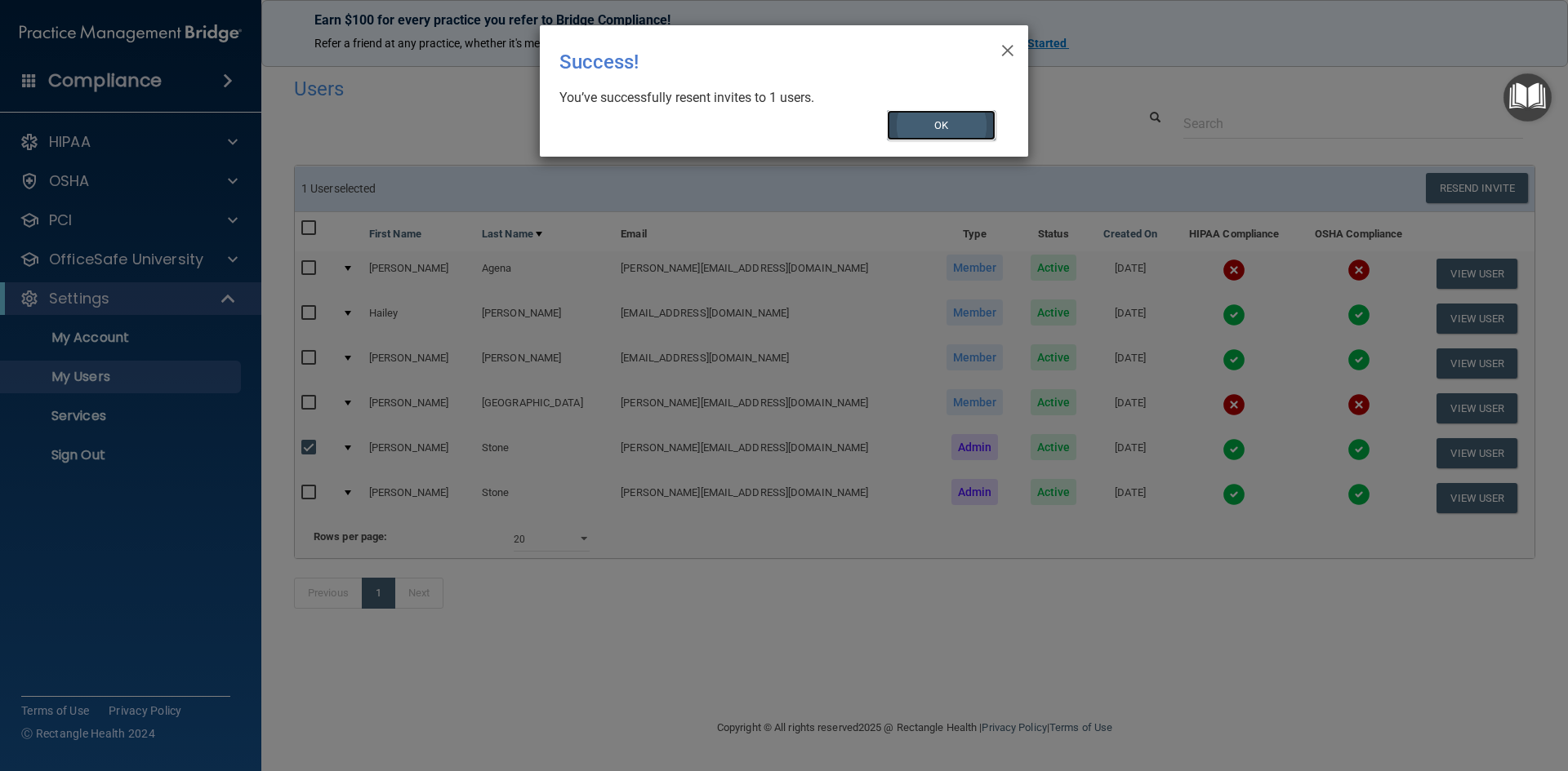
click at [955, 125] on button "OK" at bounding box center [941, 125] width 109 height 30
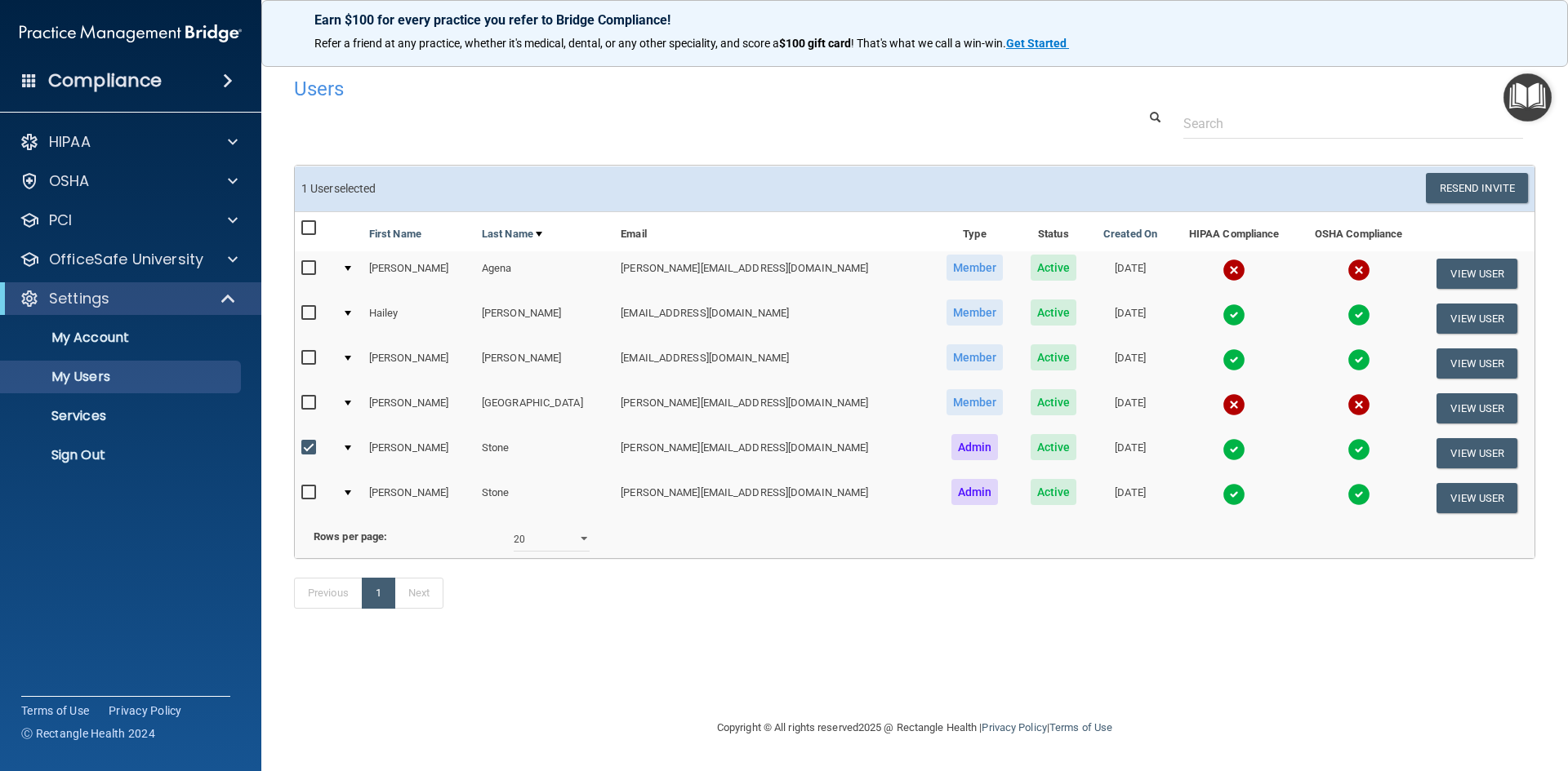
click at [312, 447] on input "checkbox" at bounding box center [311, 448] width 19 height 13
checkbox input "false"
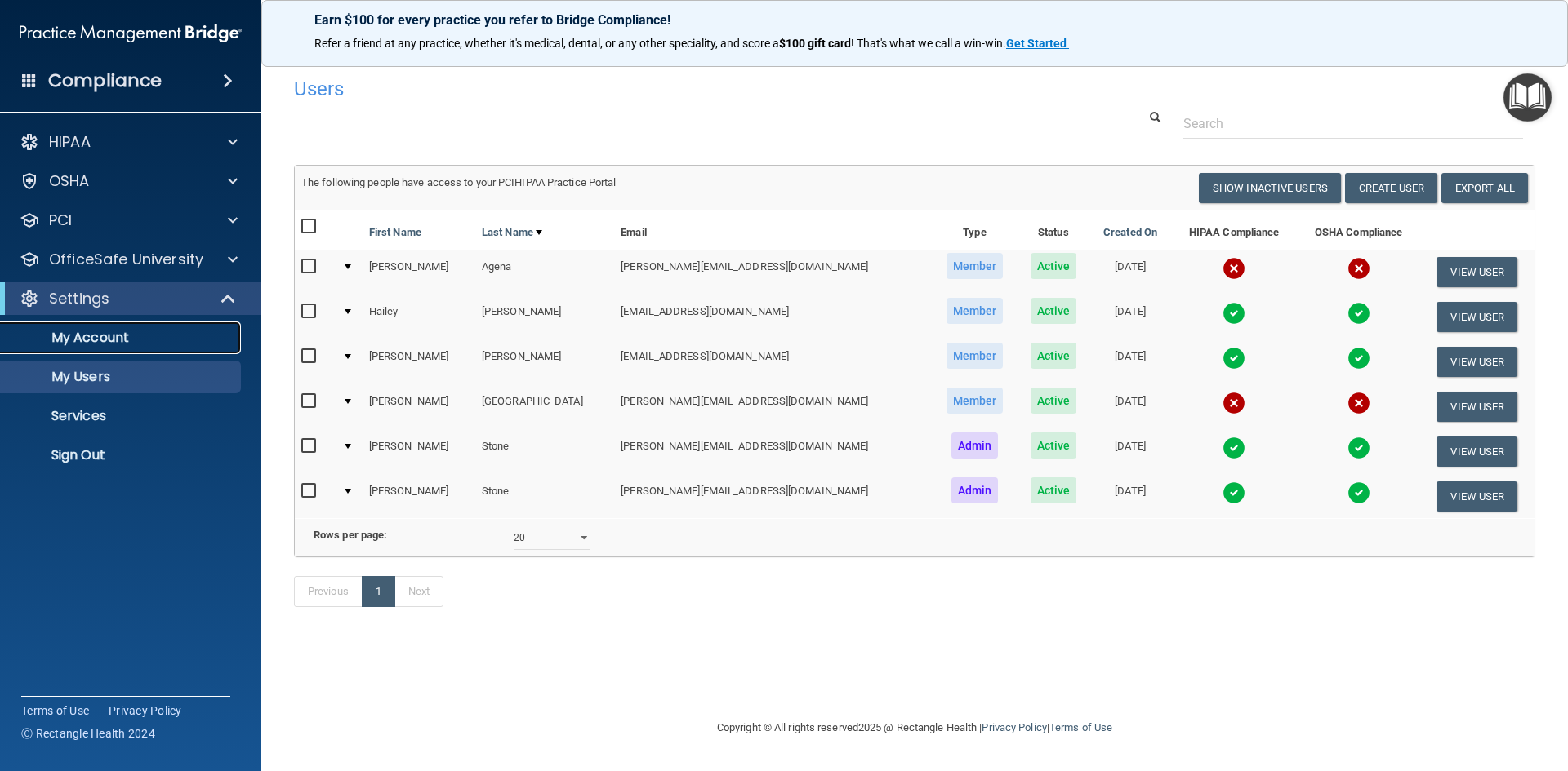
click at [146, 345] on p "My Account" at bounding box center [121, 338] width 223 height 17
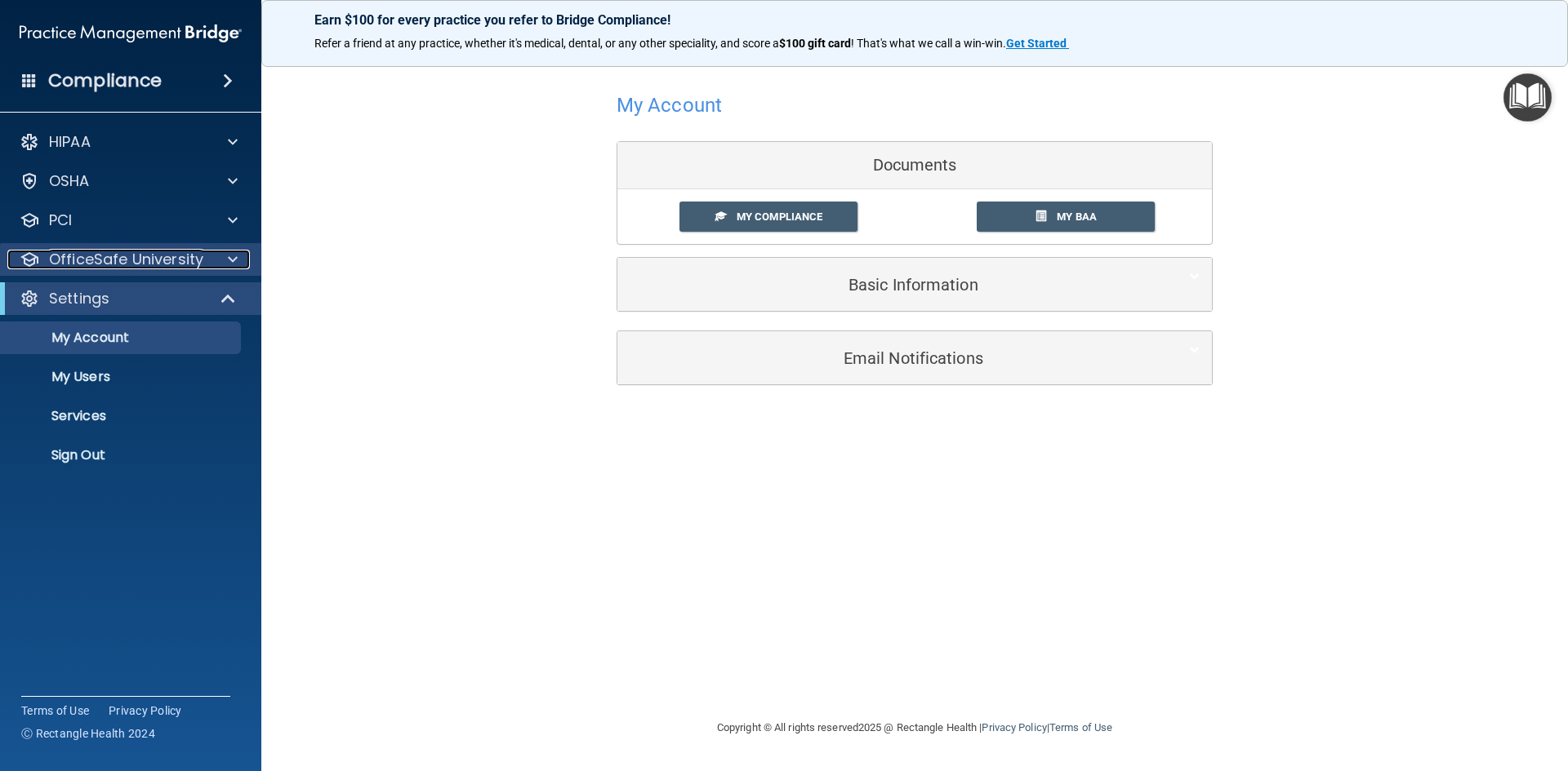
click at [218, 256] on div at bounding box center [230, 259] width 41 height 20
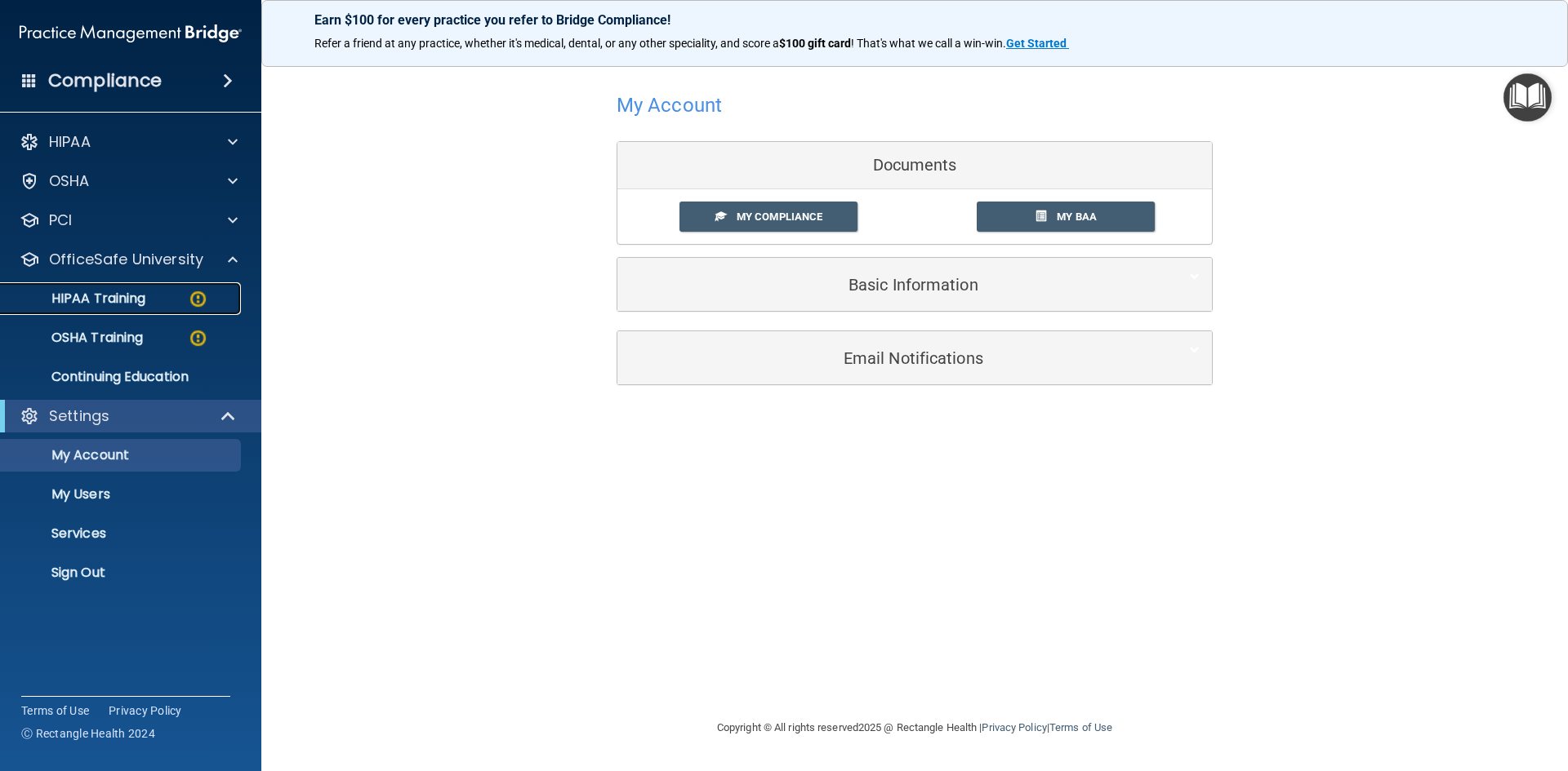
click at [125, 292] on p "HIPAA Training" at bounding box center [77, 299] width 134 height 17
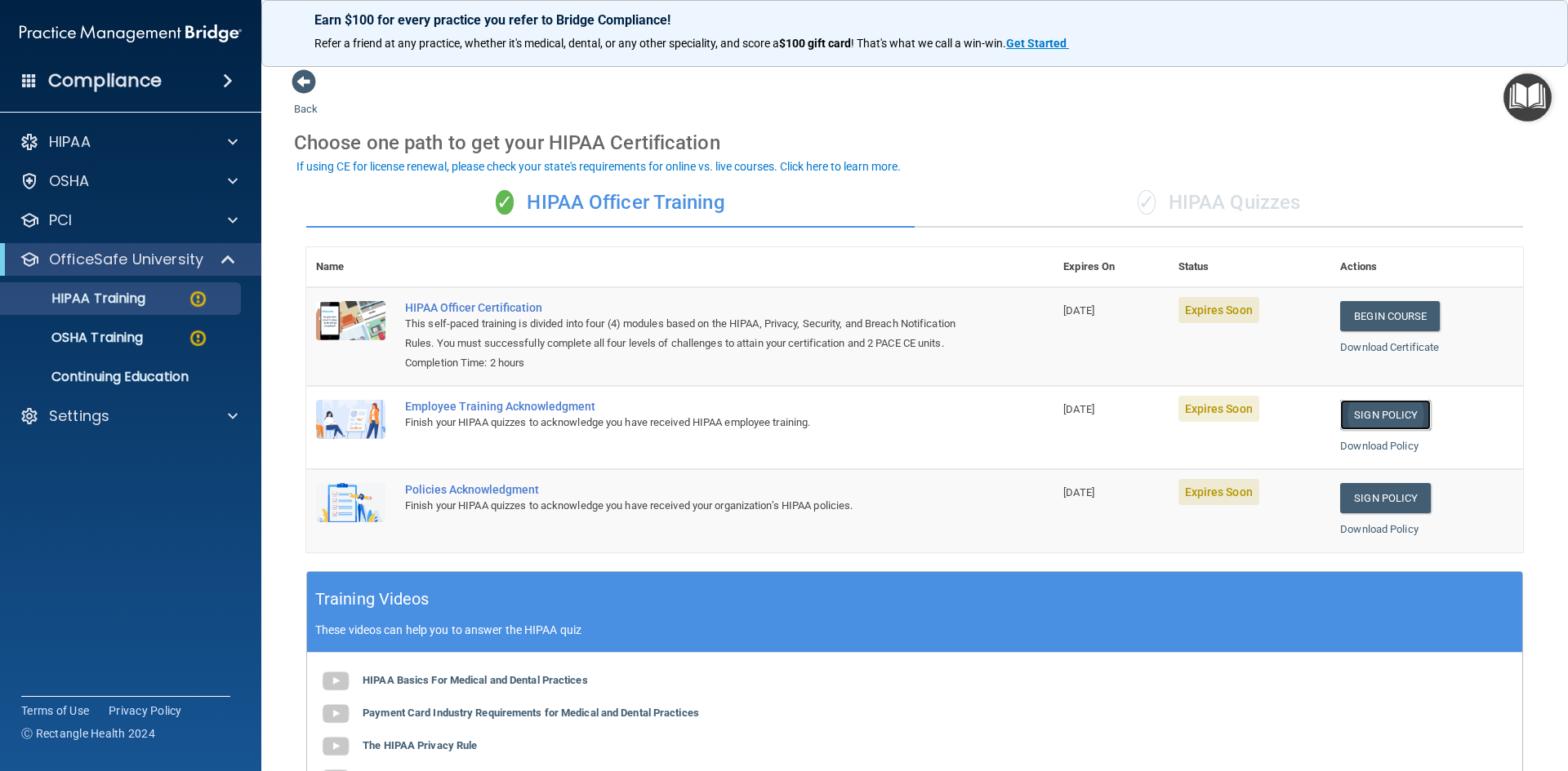
click at [1367, 430] on link "Sign Policy" at bounding box center [1385, 415] width 90 height 30
click at [1368, 514] on link "Sign Policy" at bounding box center [1385, 498] width 90 height 30
click at [1398, 318] on link "Begin Course" at bounding box center [1390, 316] width 100 height 30
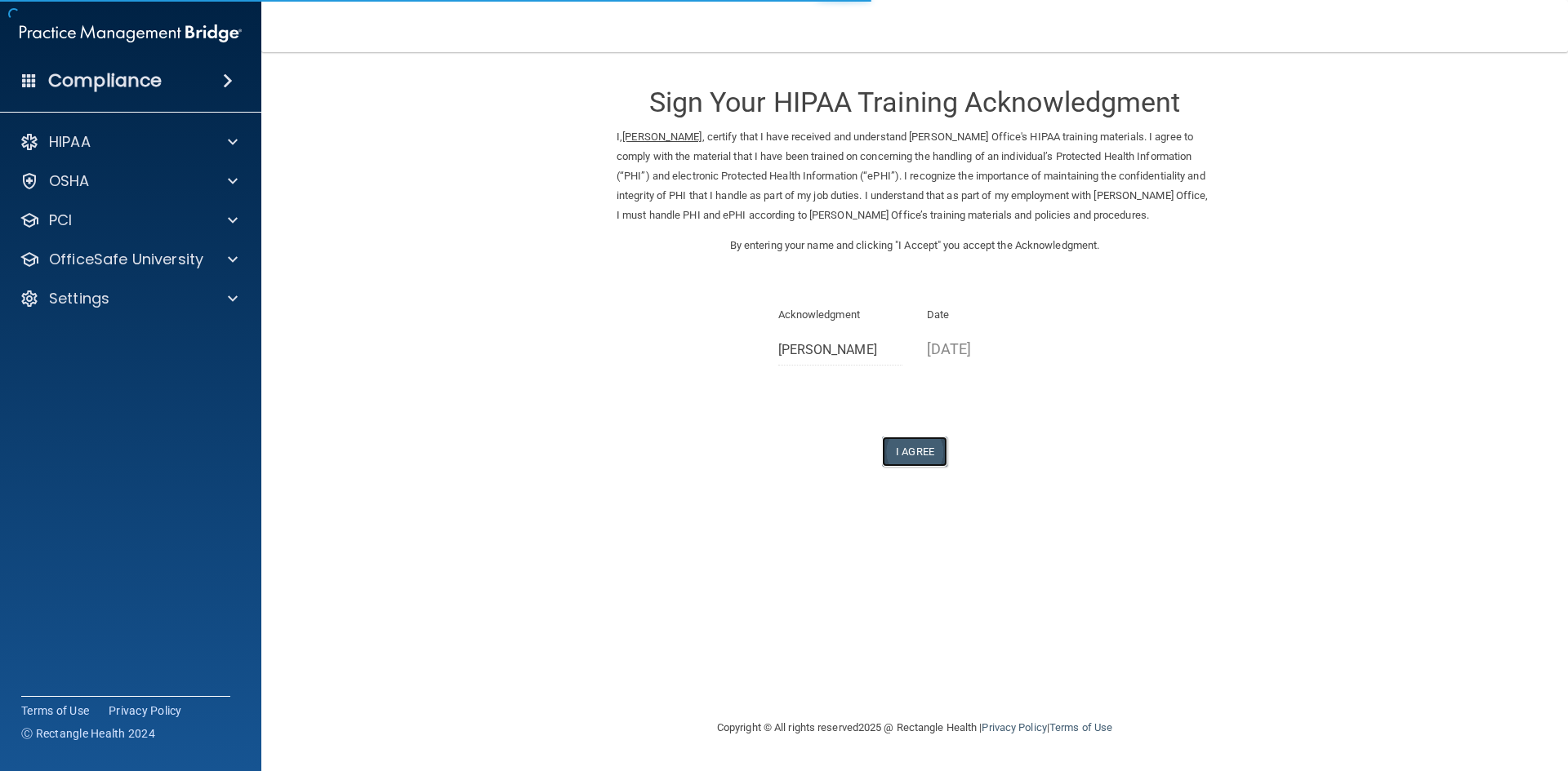
click at [928, 454] on button "I Agree" at bounding box center [915, 451] width 65 height 30
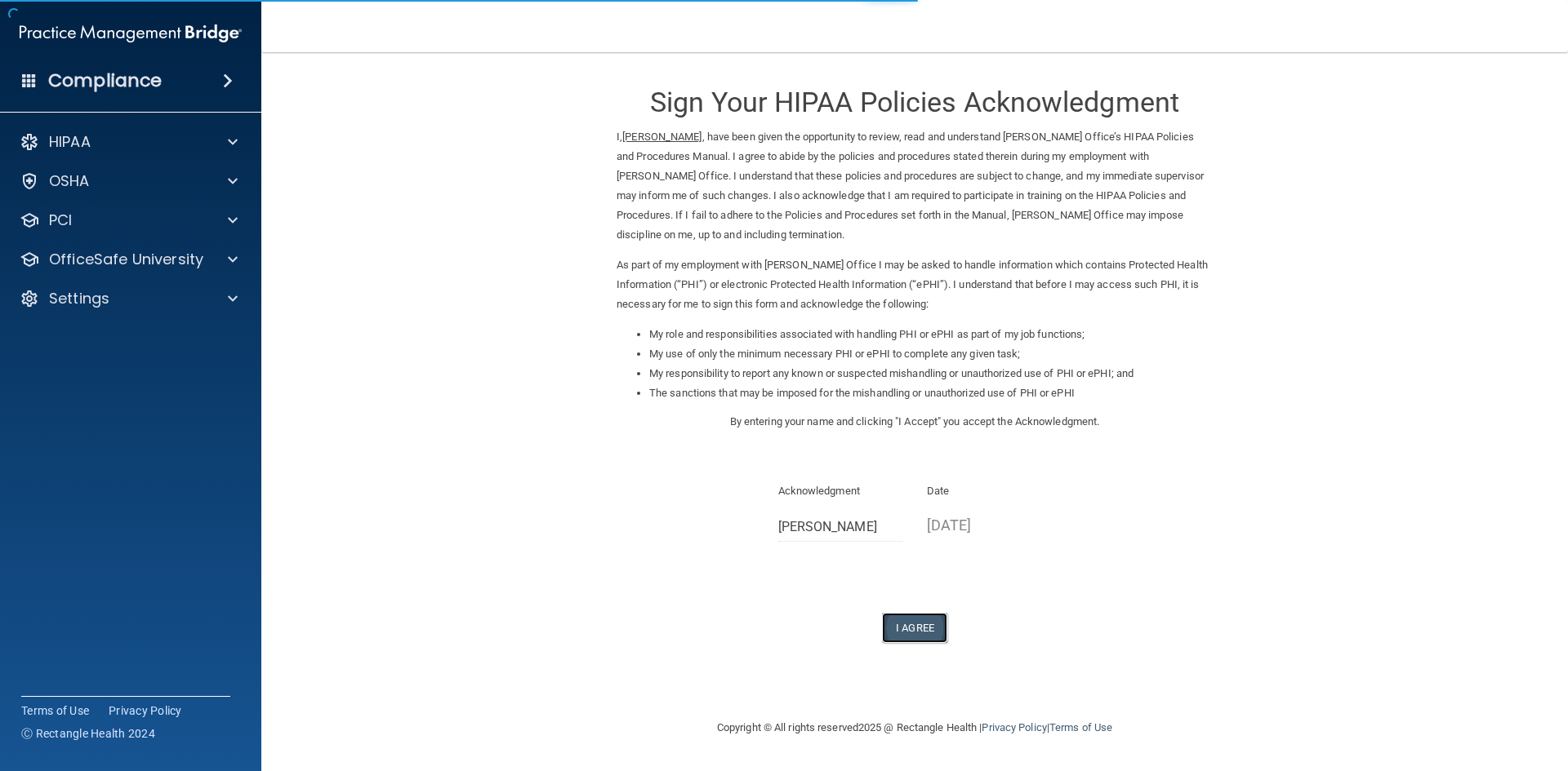
click at [911, 630] on button "I Agree" at bounding box center [915, 628] width 65 height 30
